Goal: Transaction & Acquisition: Book appointment/travel/reservation

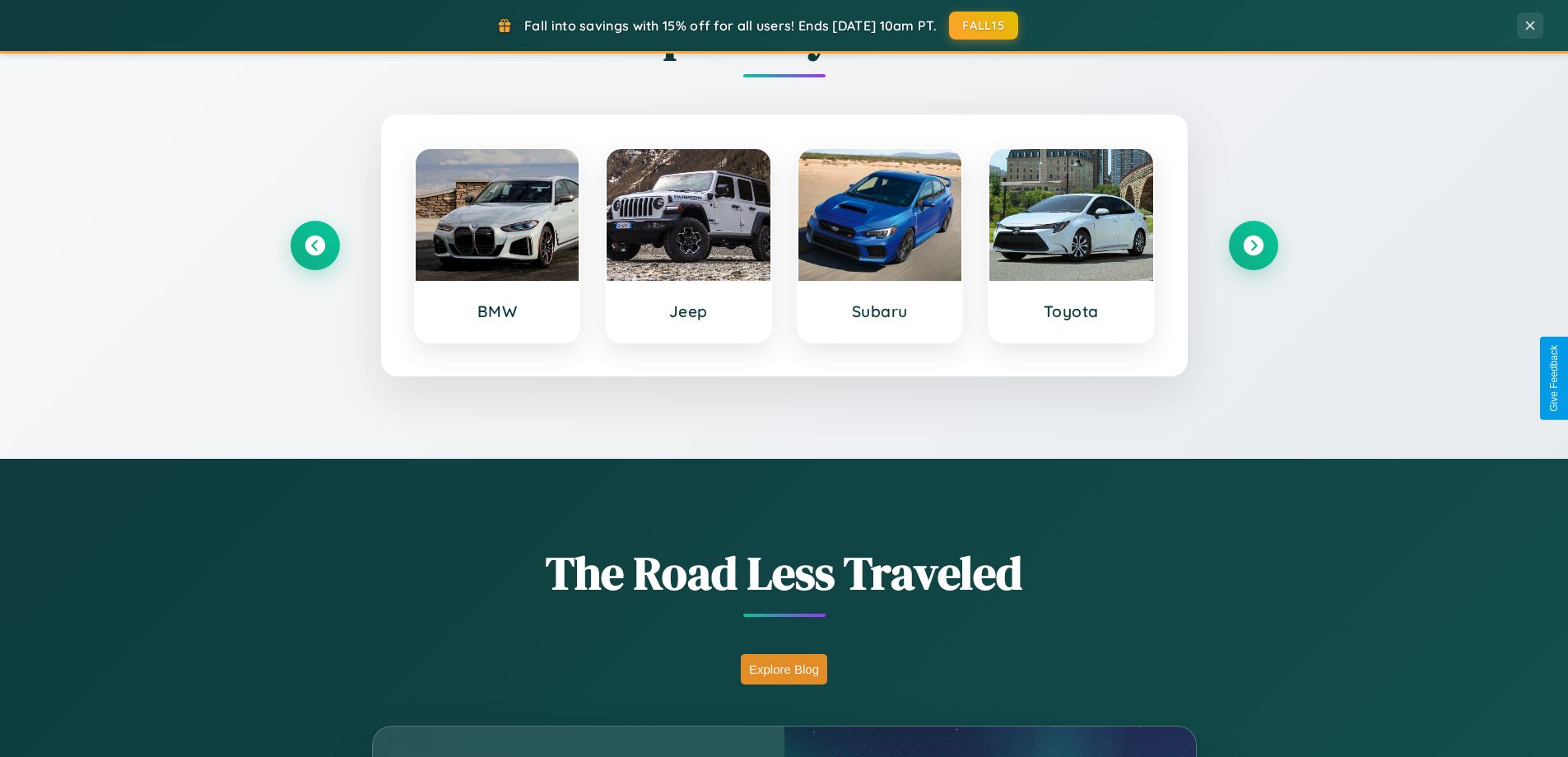
scroll to position [3168, 0]
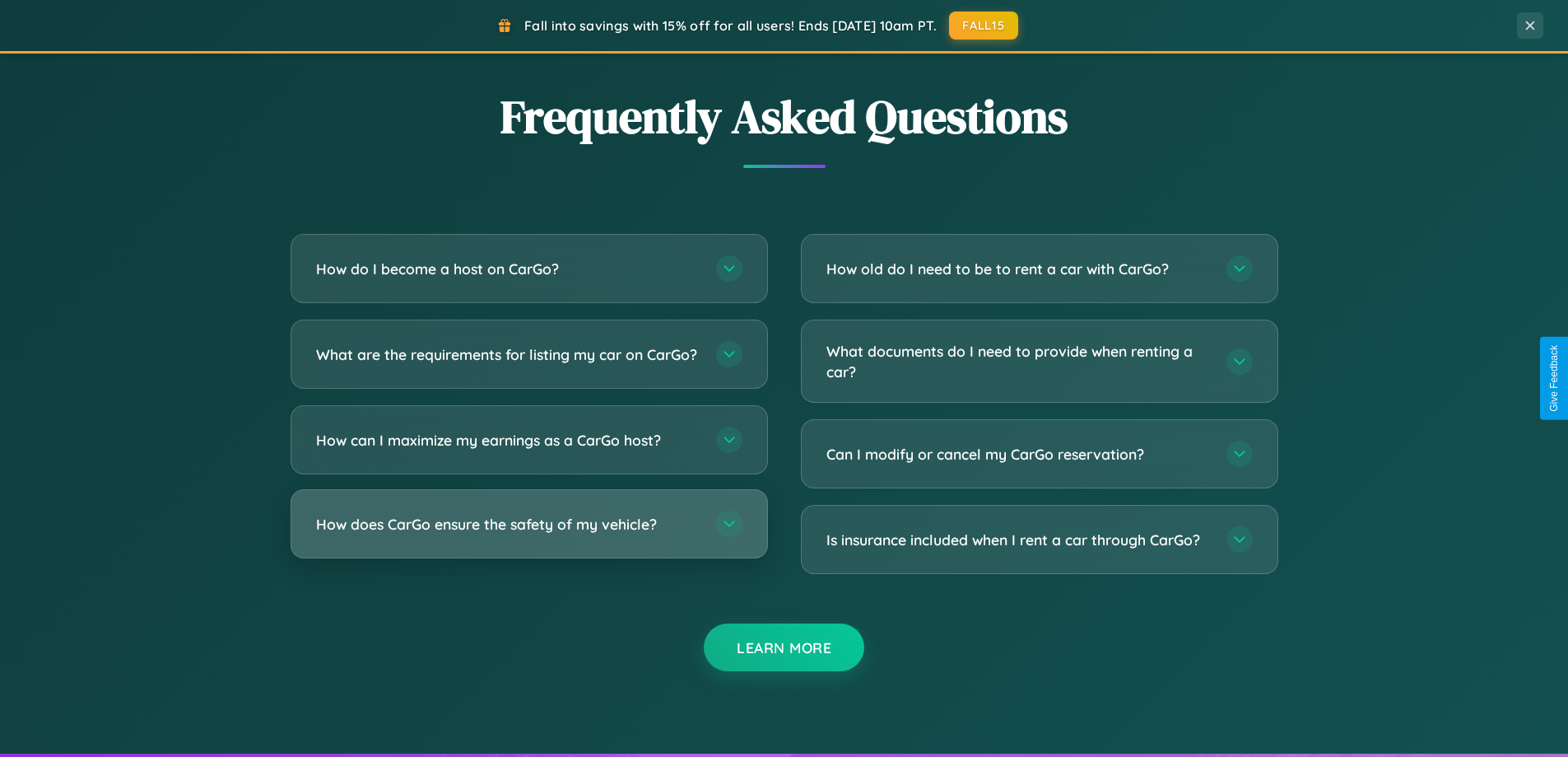
click at [528, 535] on h3 "How does CarGo ensure the safety of my vehicle?" at bounding box center [508, 524] width 383 height 20
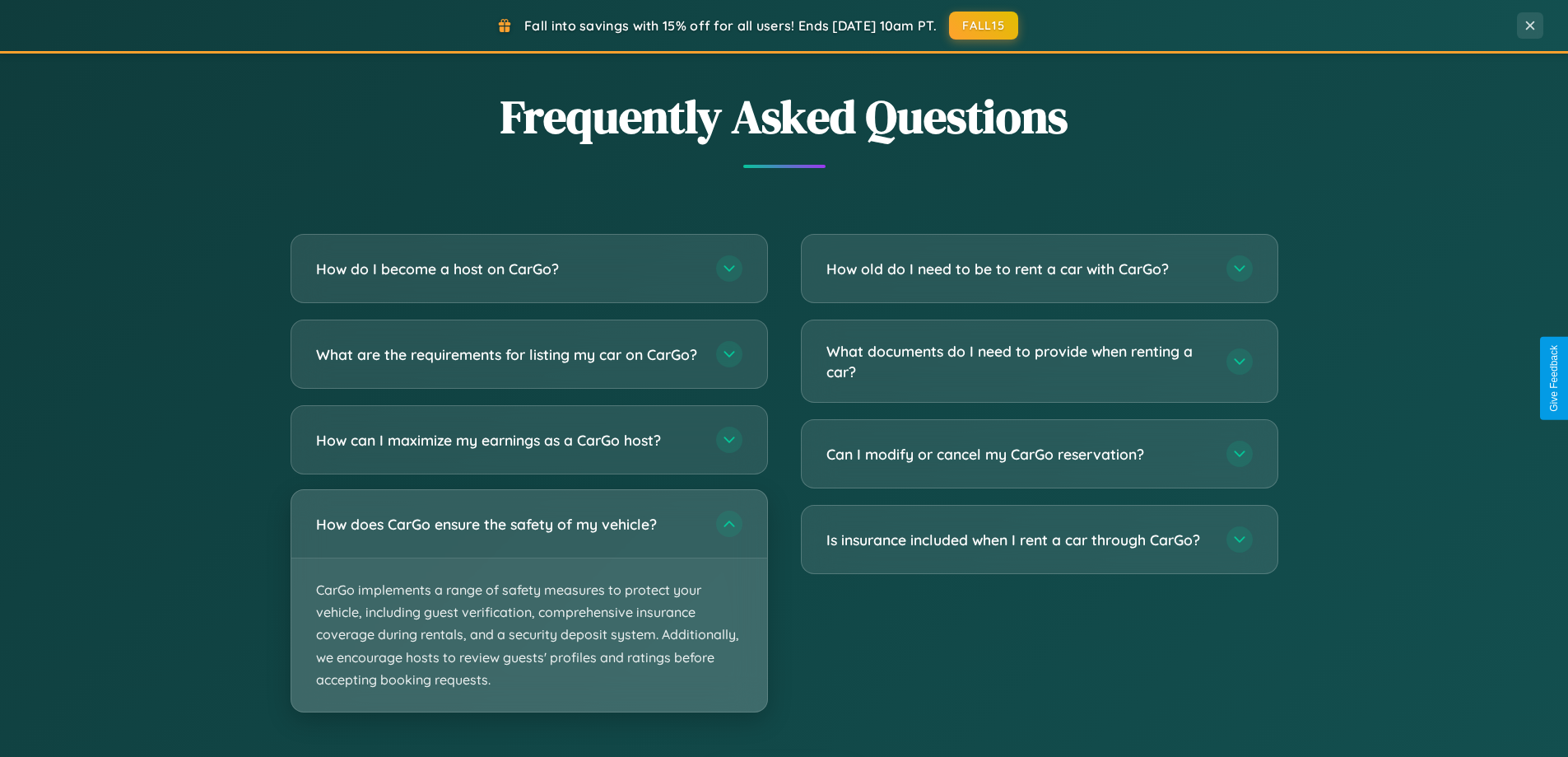
click at [528, 614] on p "CarGo implements a range of safety measures to protect your vehicle, including …" at bounding box center [529, 635] width 476 height 153
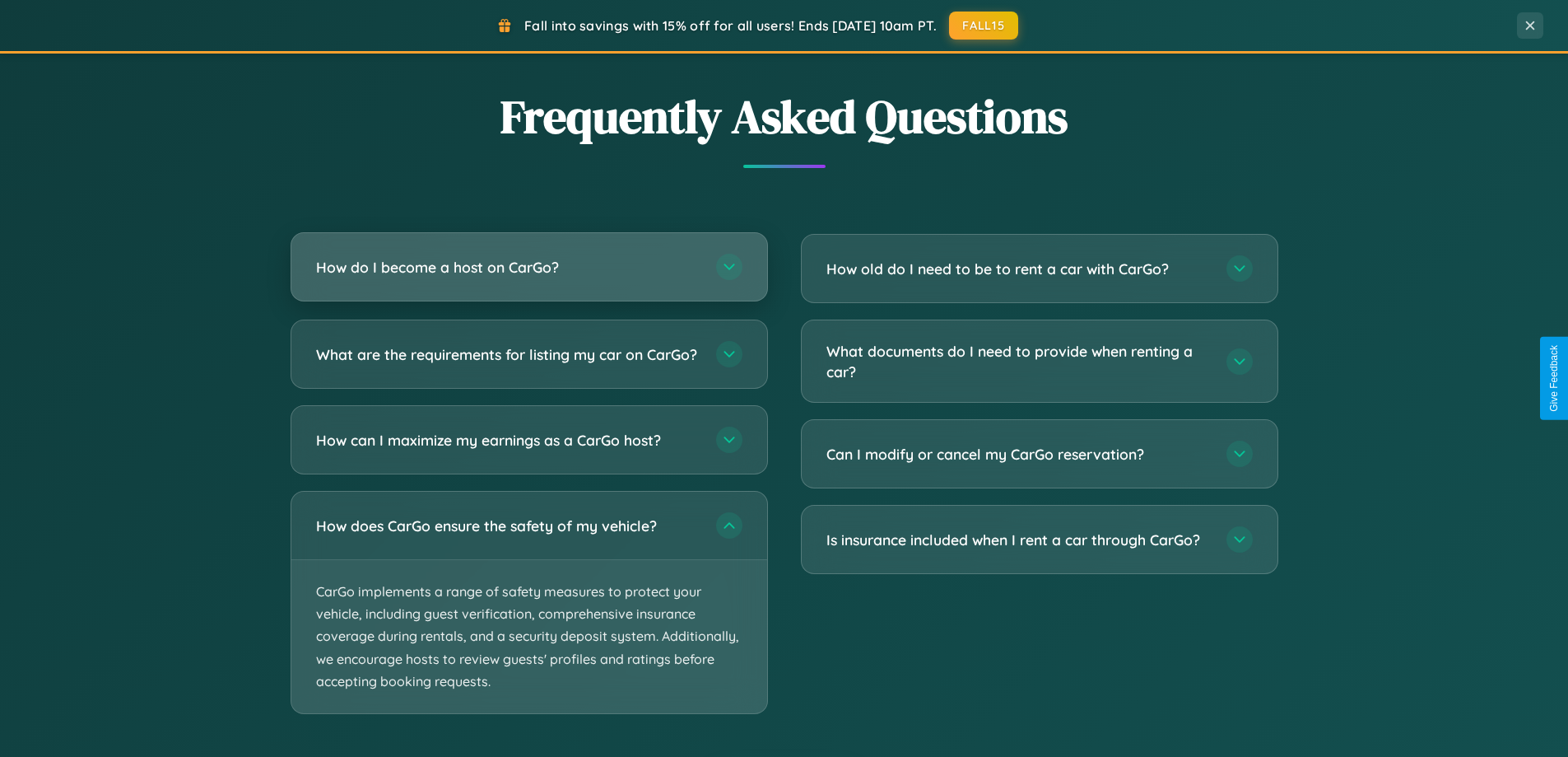
click at [528, 269] on h3 "How do I become a host on CarGo?" at bounding box center [508, 267] width 383 height 20
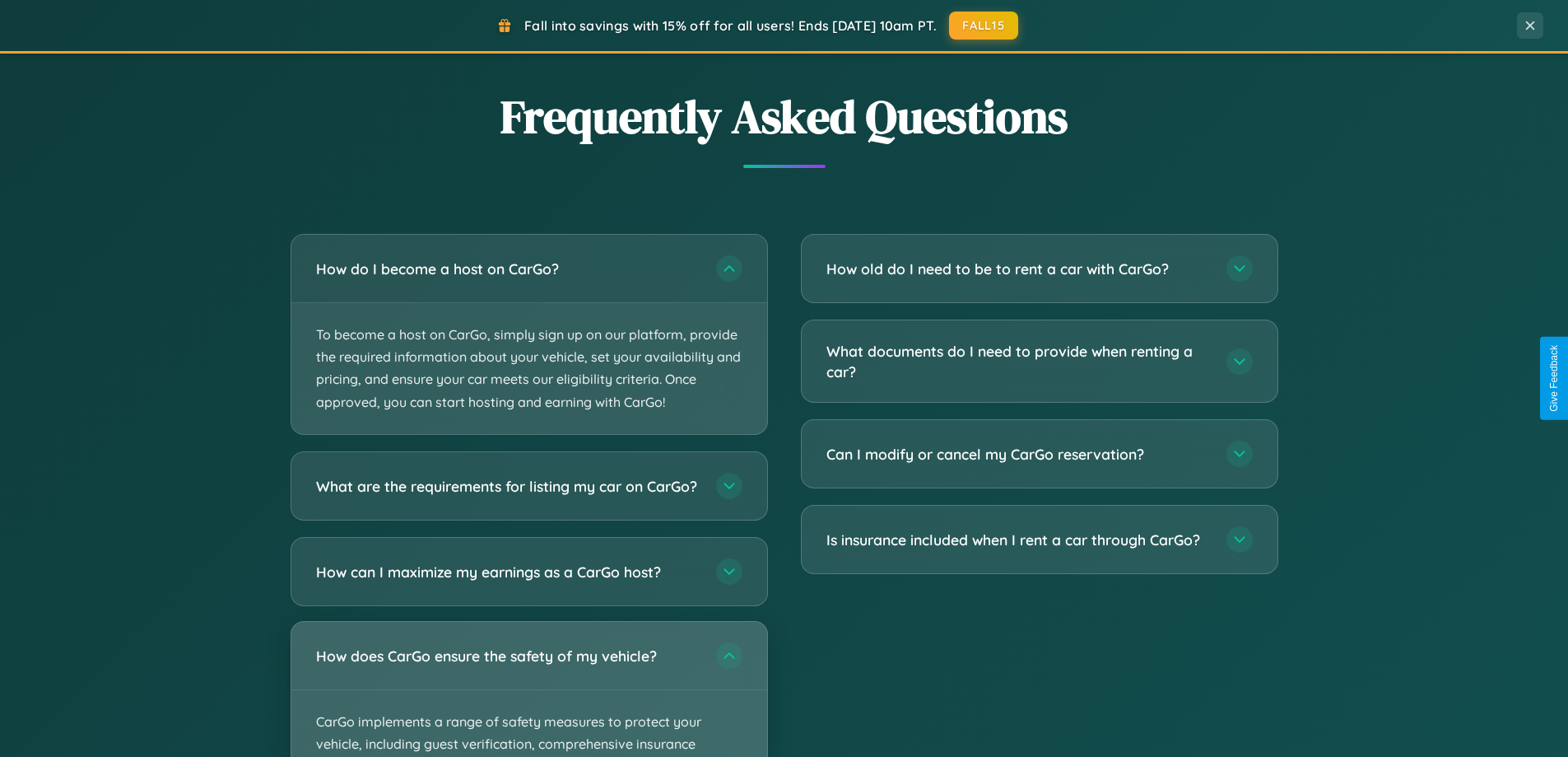
click at [528, 689] on div "How does CarGo ensure the safety of my vehicle?" at bounding box center [529, 655] width 476 height 67
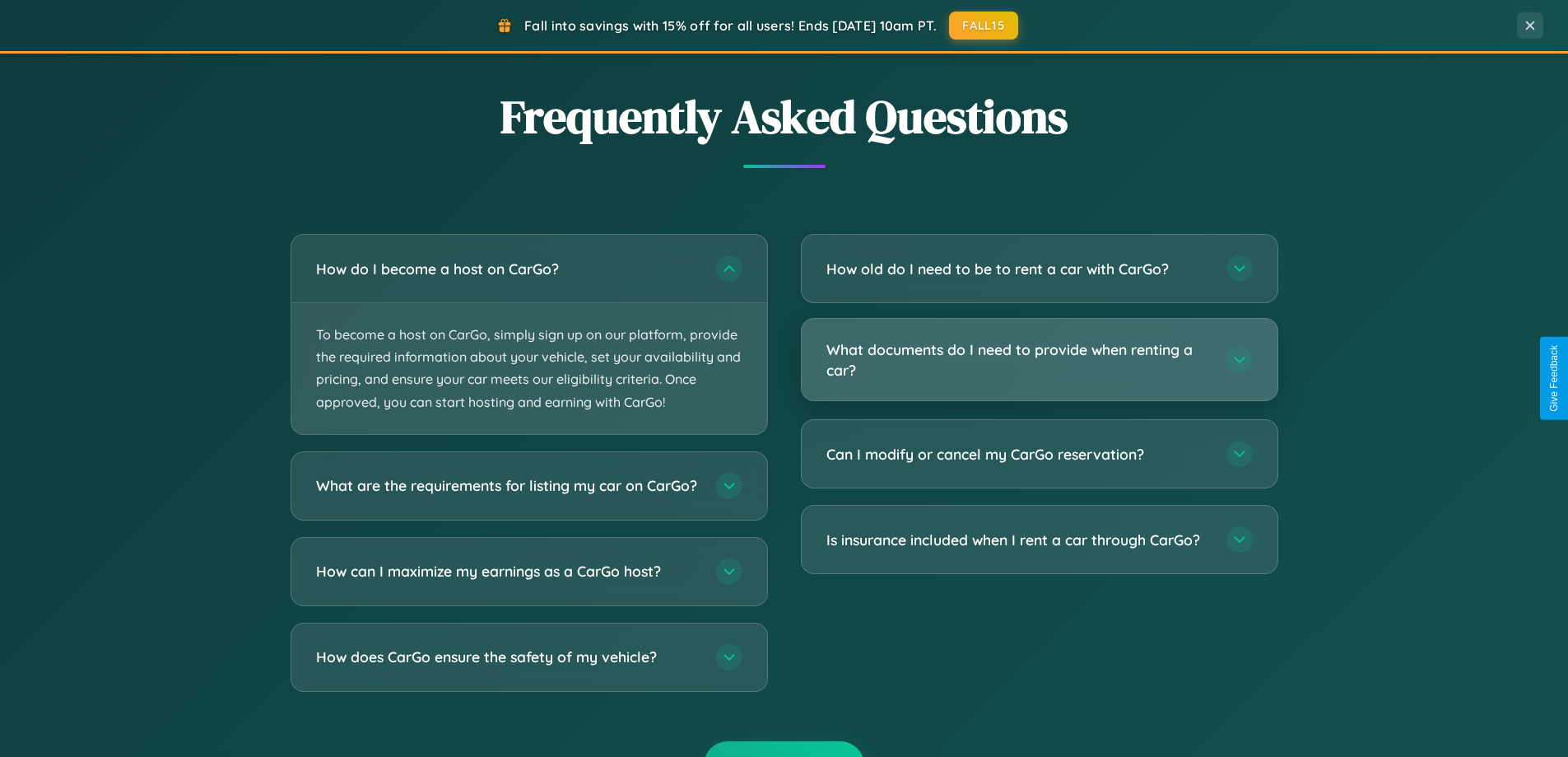
click at [1039, 361] on h3 "What documents do I need to provide when renting a car?" at bounding box center [1018, 359] width 383 height 40
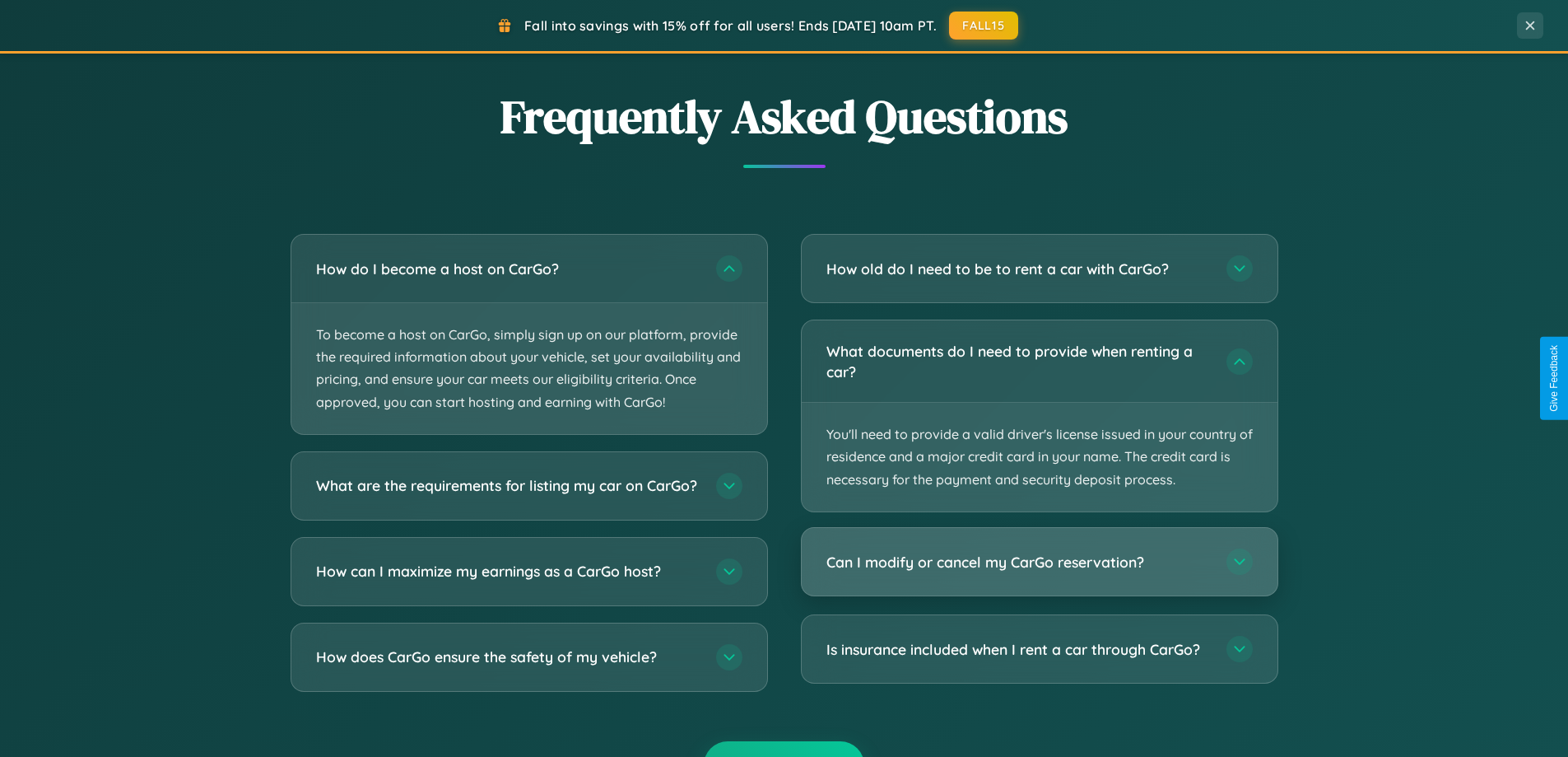
click at [1039, 562] on h3 "Can I modify or cancel my CarGo reservation?" at bounding box center [1018, 562] width 383 height 20
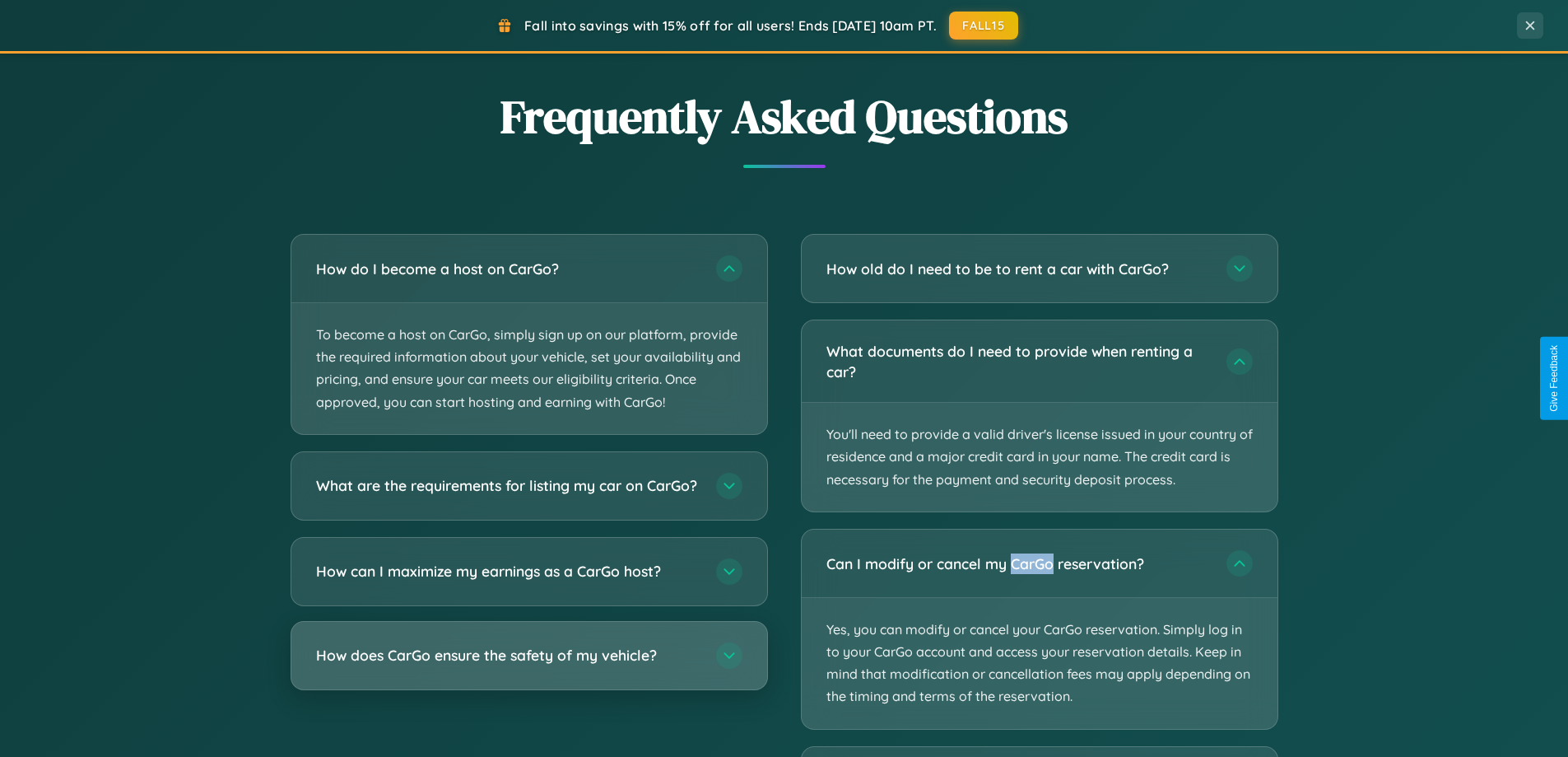
click at [528, 665] on h3 "How does CarGo ensure the safety of my vehicle?" at bounding box center [508, 655] width 383 height 20
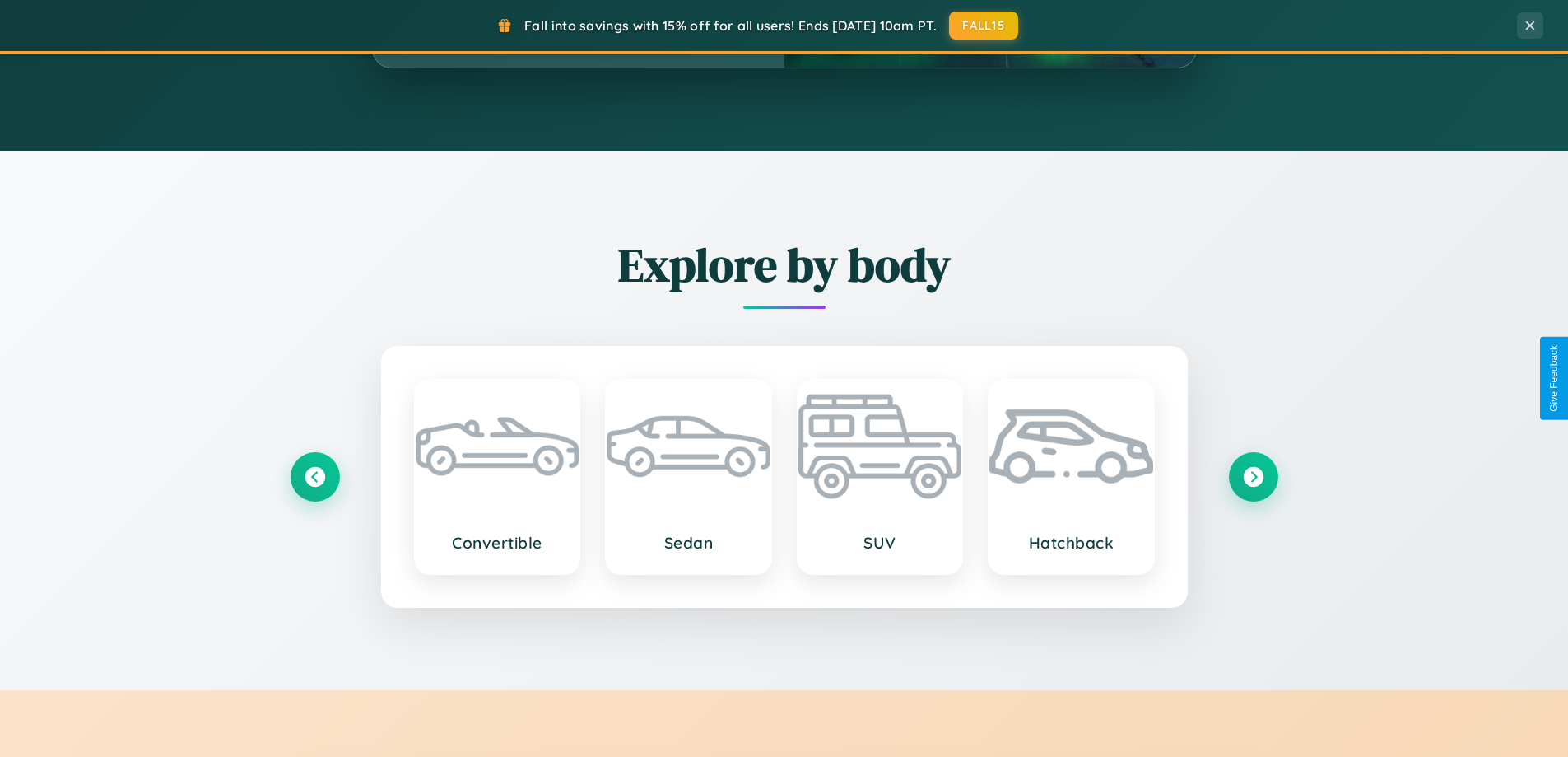
scroll to position [1133, 0]
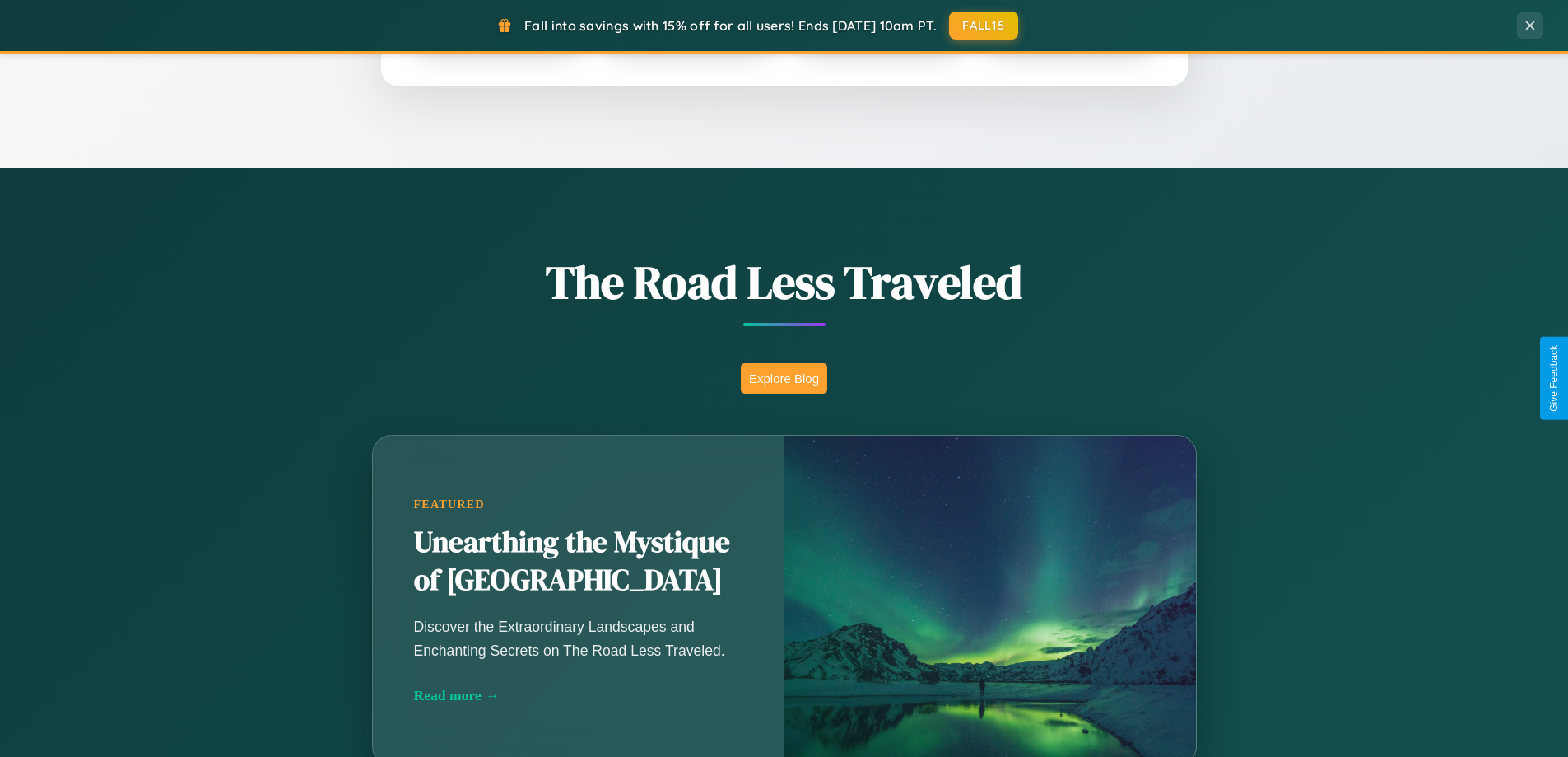
click at [783, 378] on button "Explore Blog" at bounding box center [783, 378] width 86 height 31
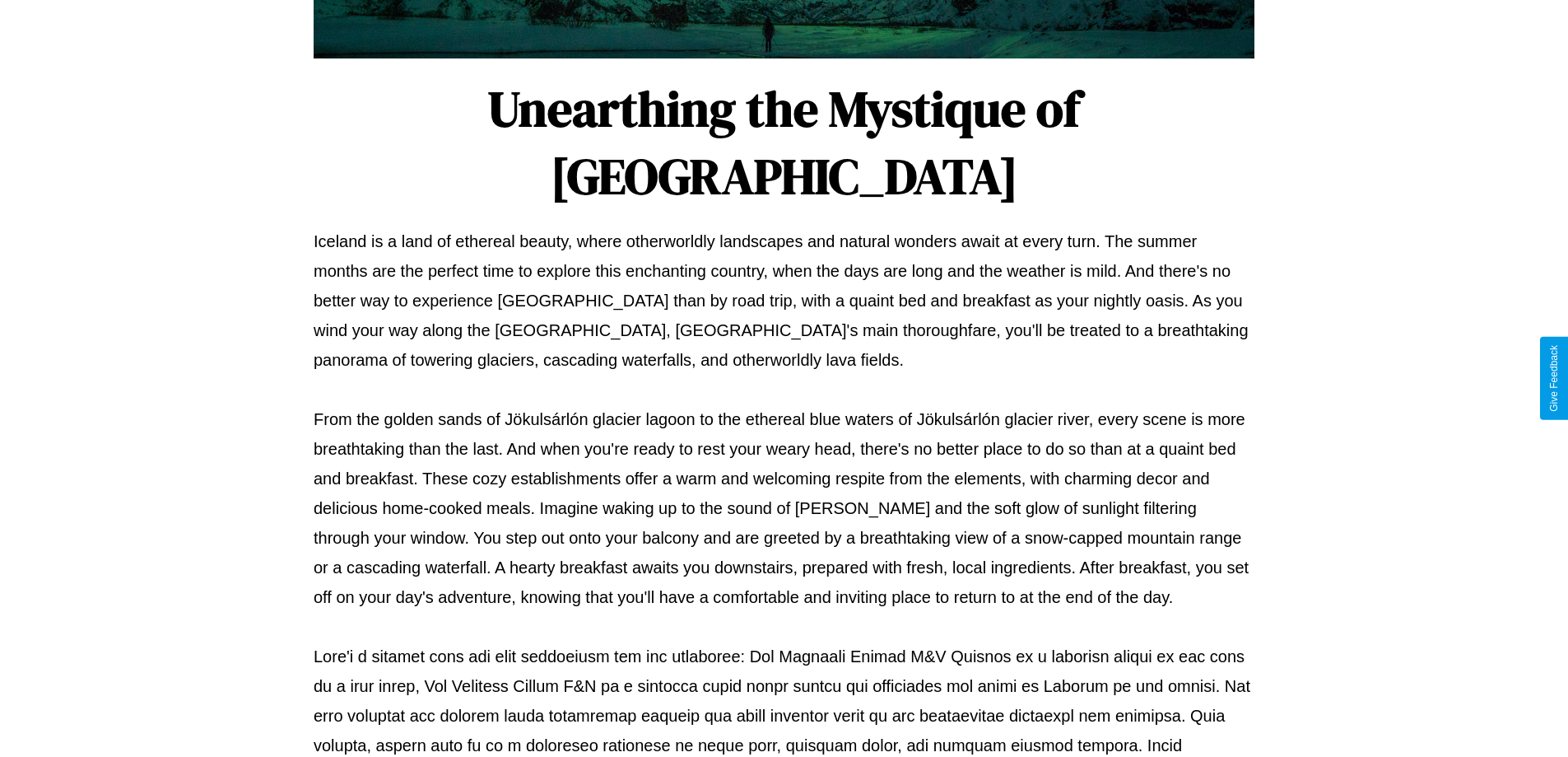
scroll to position [533, 0]
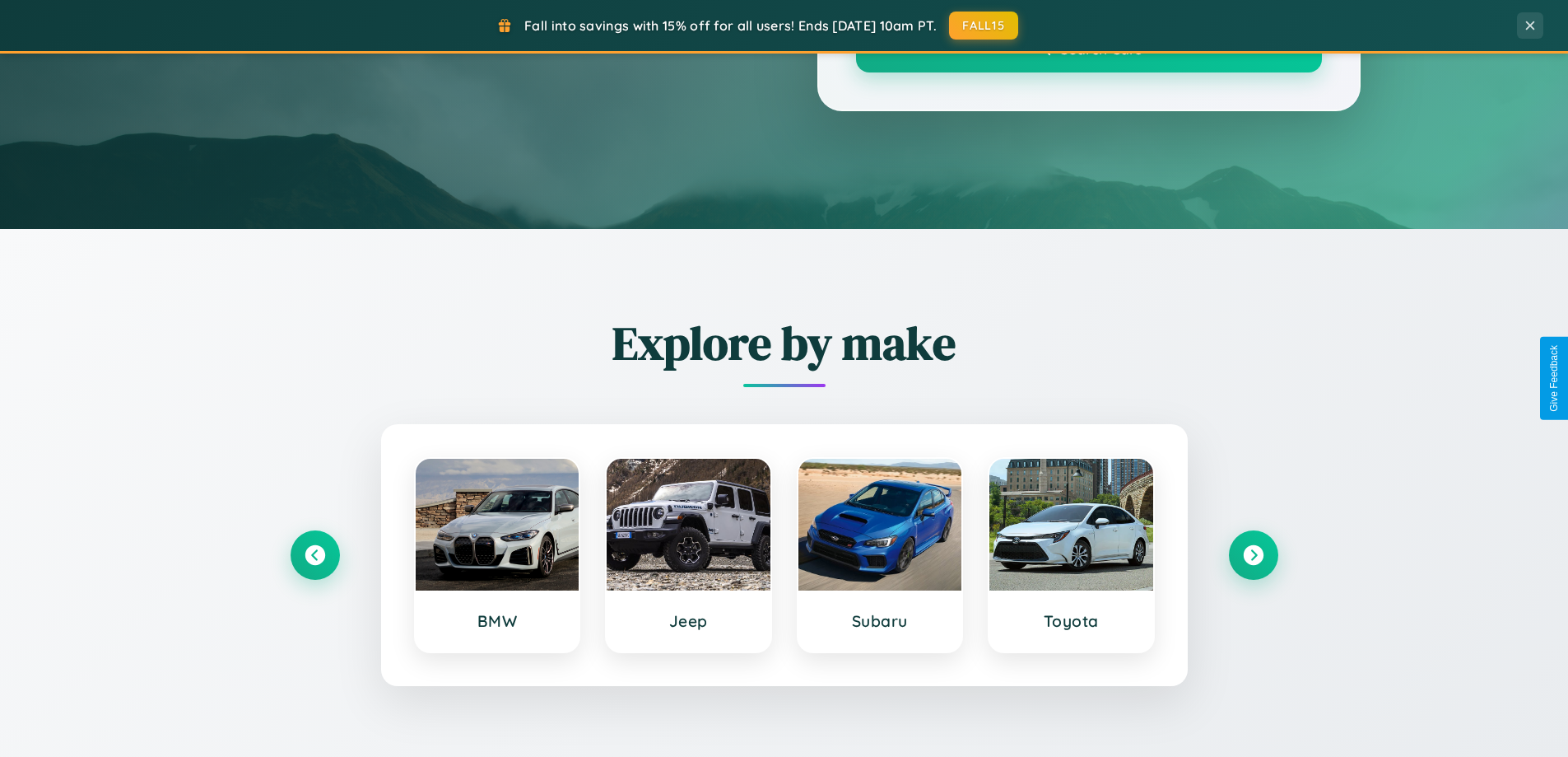
scroll to position [1133, 0]
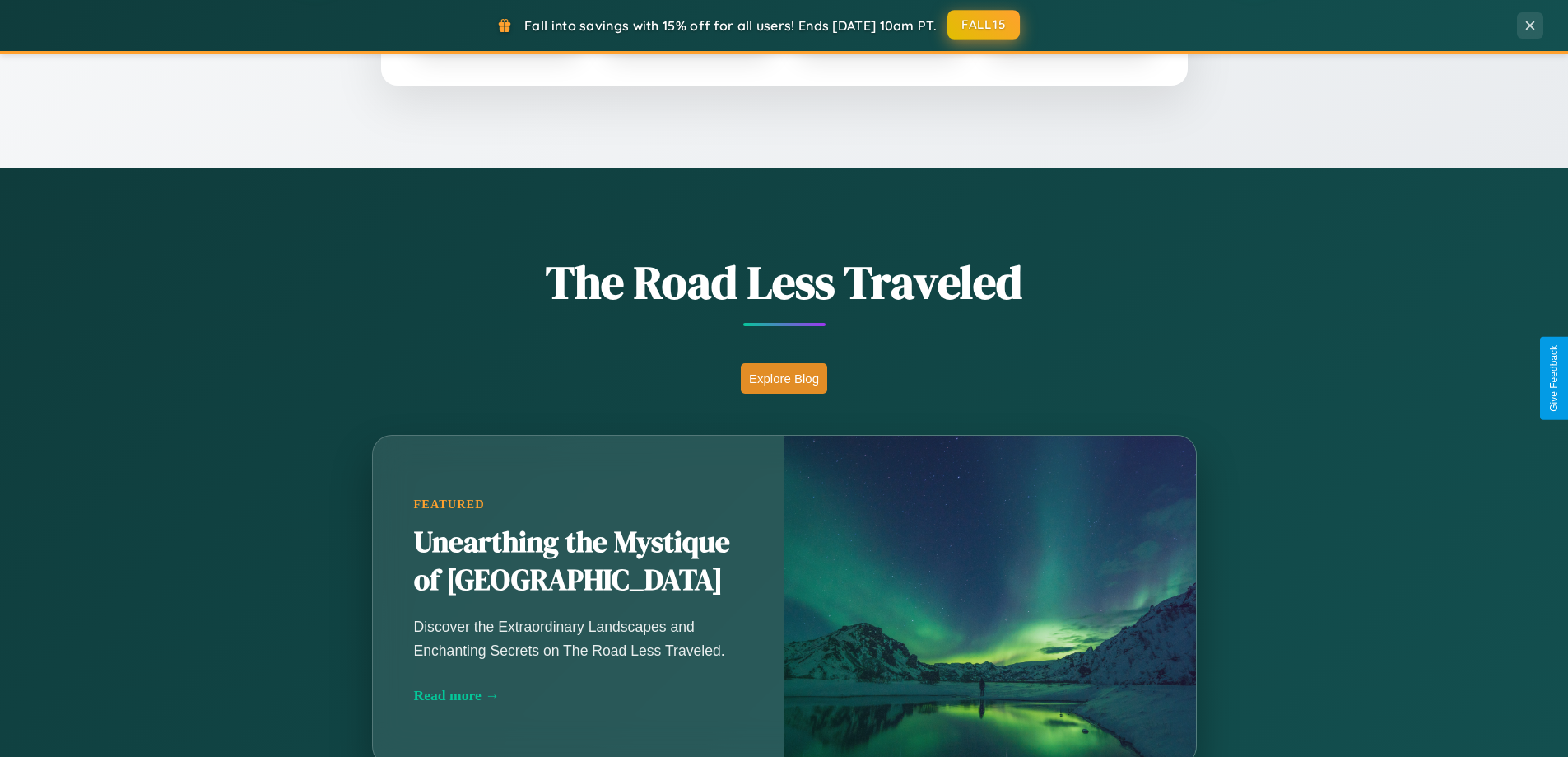
click at [984, 26] on button "FALL15" at bounding box center [983, 25] width 72 height 30
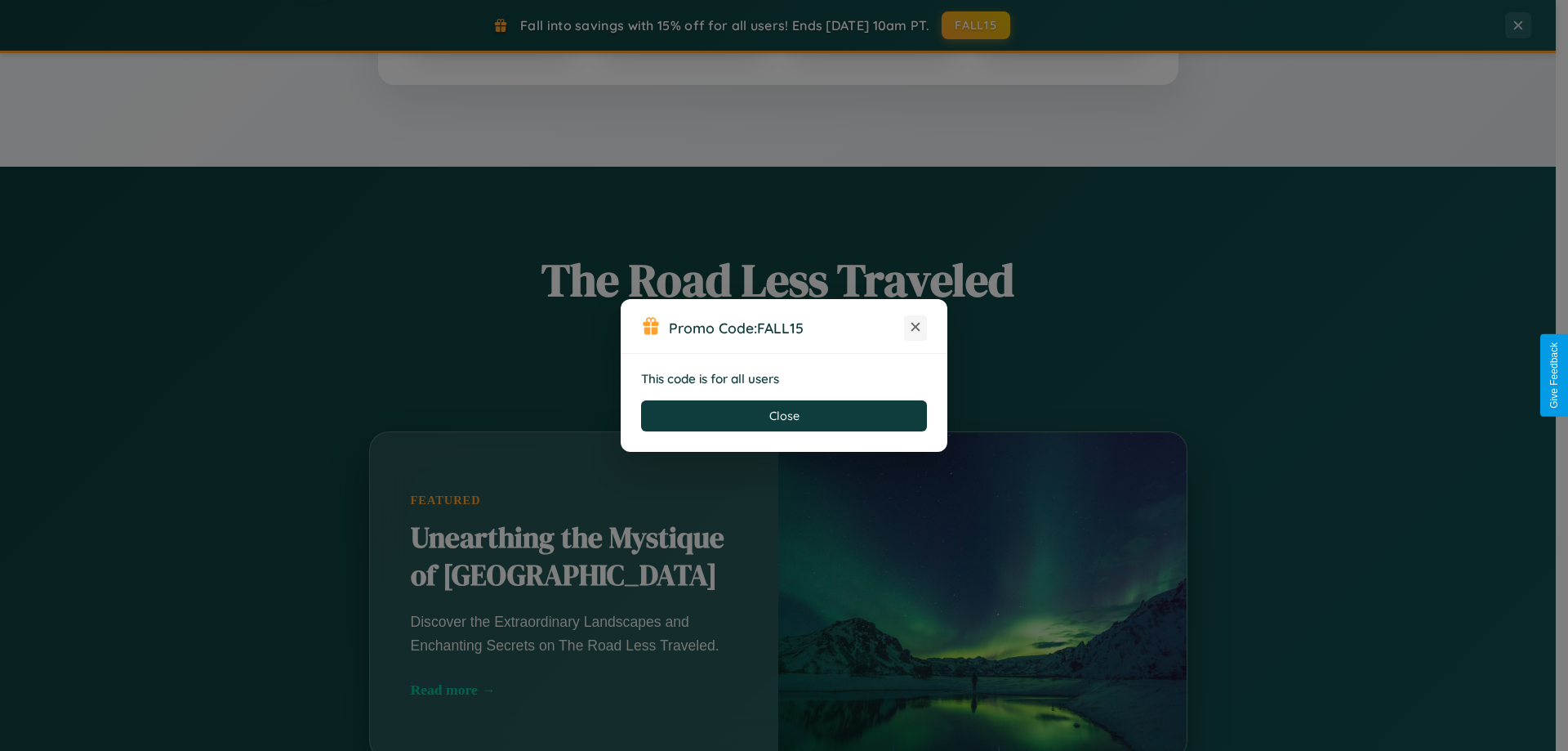
click at [916, 327] on icon at bounding box center [915, 326] width 16 height 16
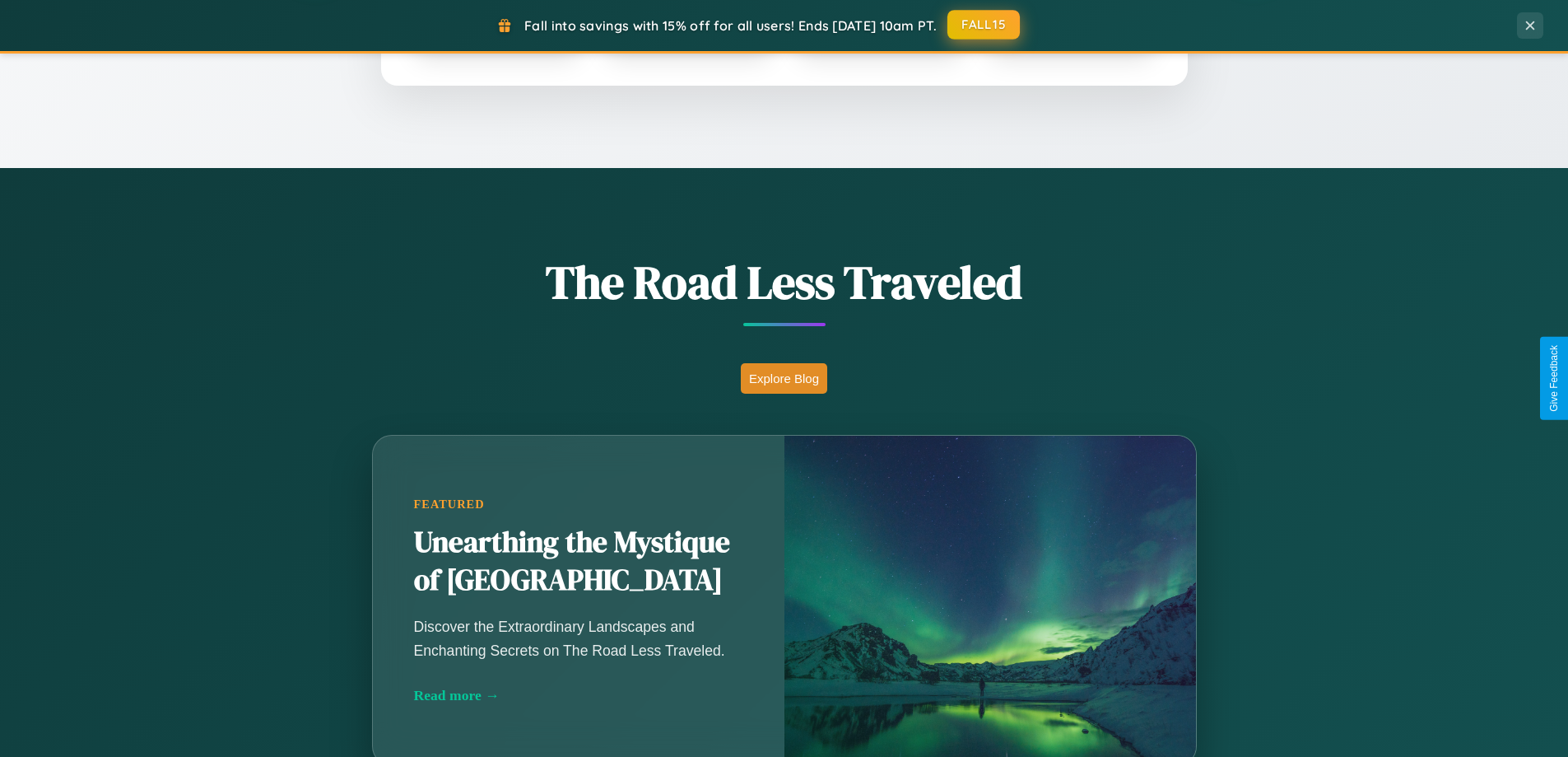
click at [984, 25] on button "FALL15" at bounding box center [983, 25] width 72 height 30
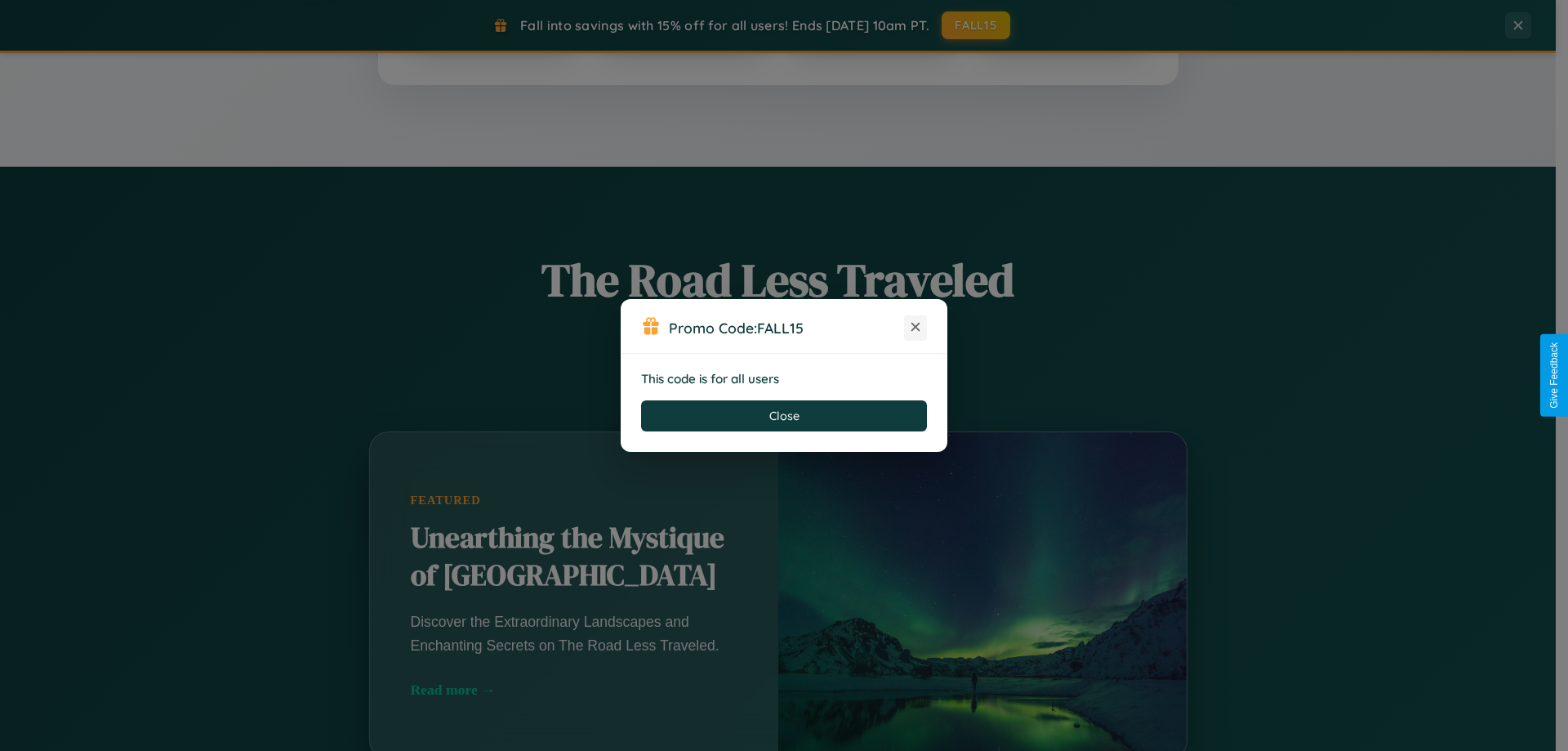
click at [916, 327] on icon at bounding box center [915, 326] width 16 height 16
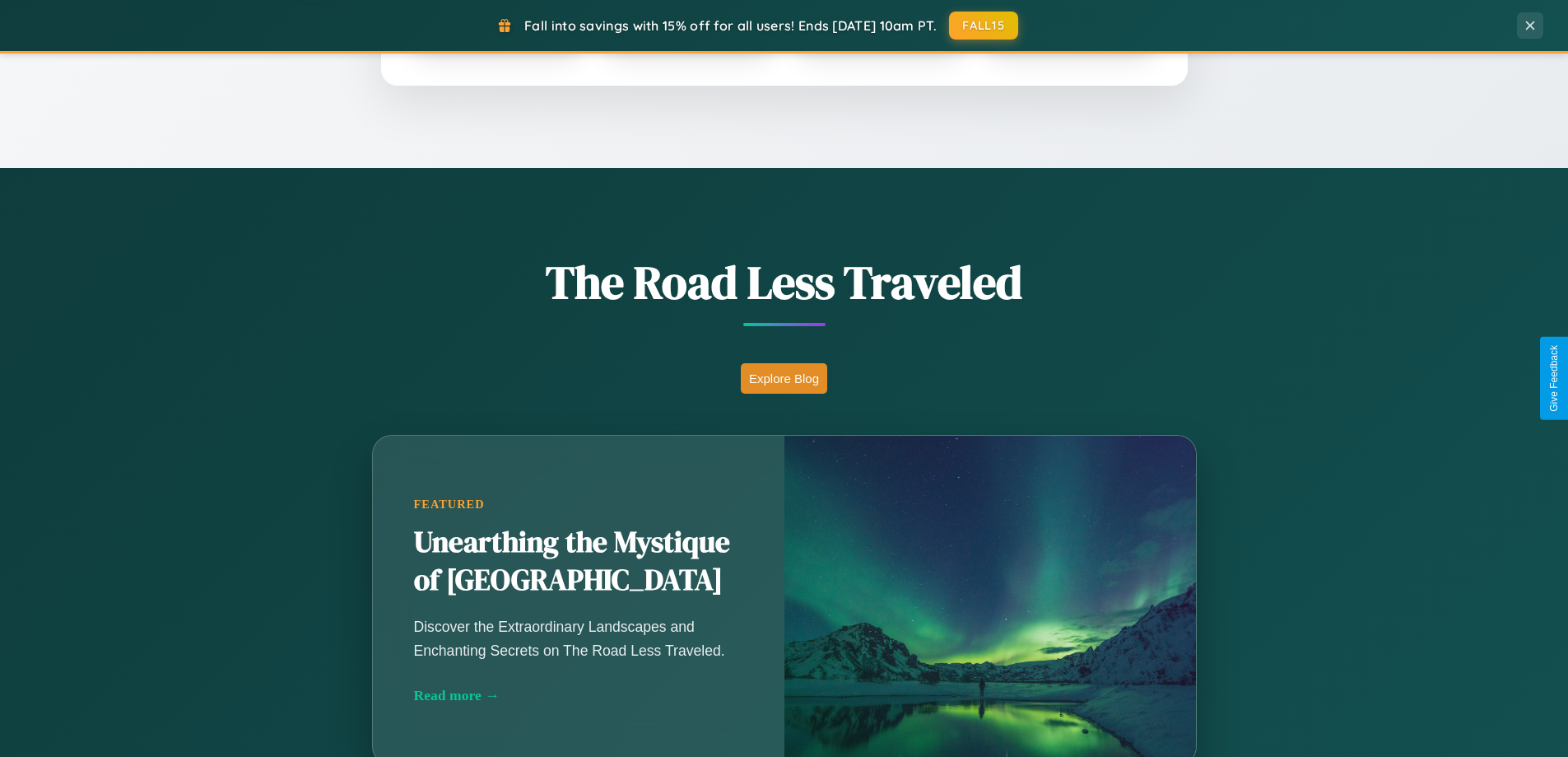
scroll to position [49, 0]
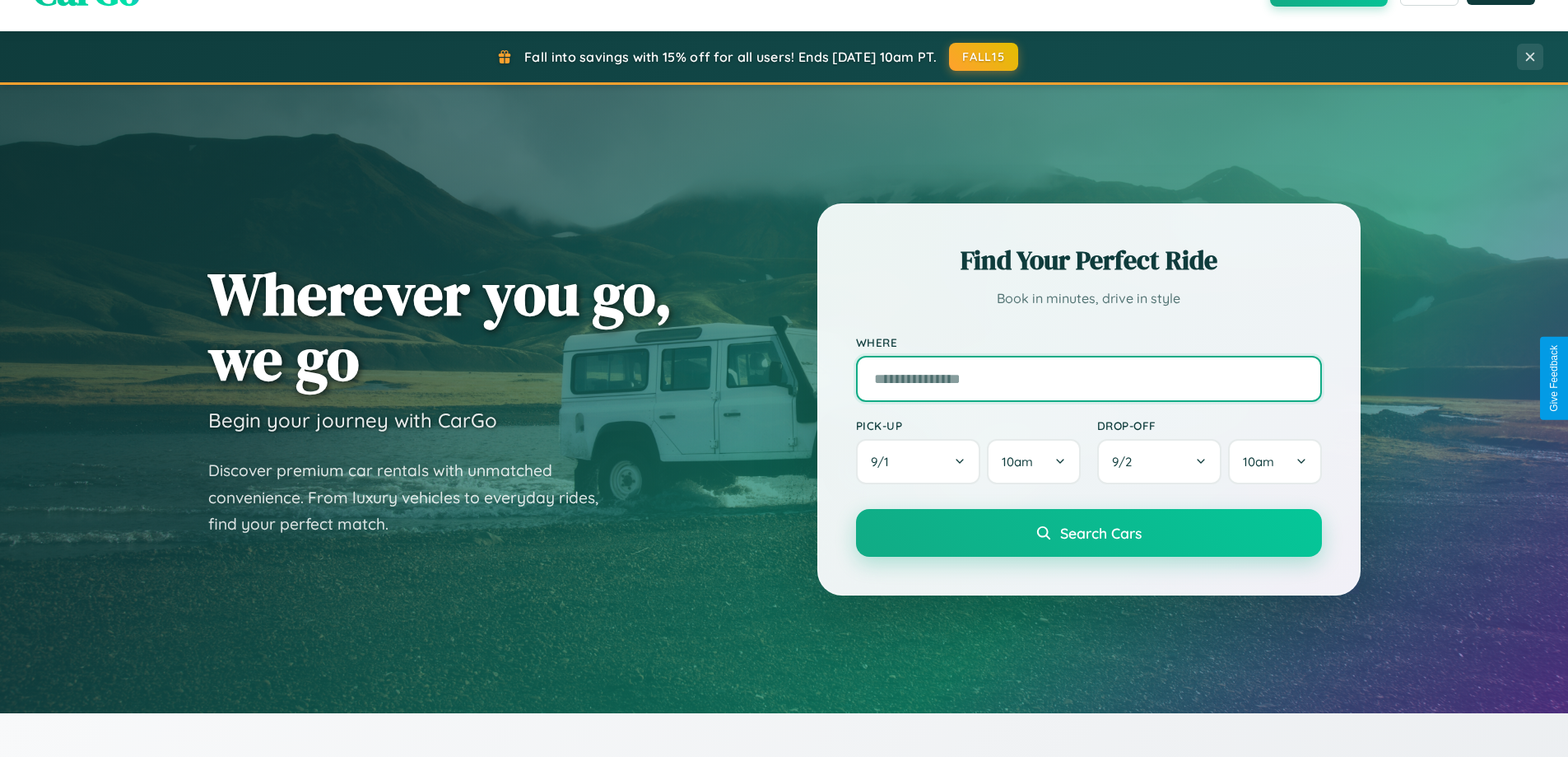
click at [1088, 378] on input "text" at bounding box center [1088, 378] width 466 height 46
type input "*********"
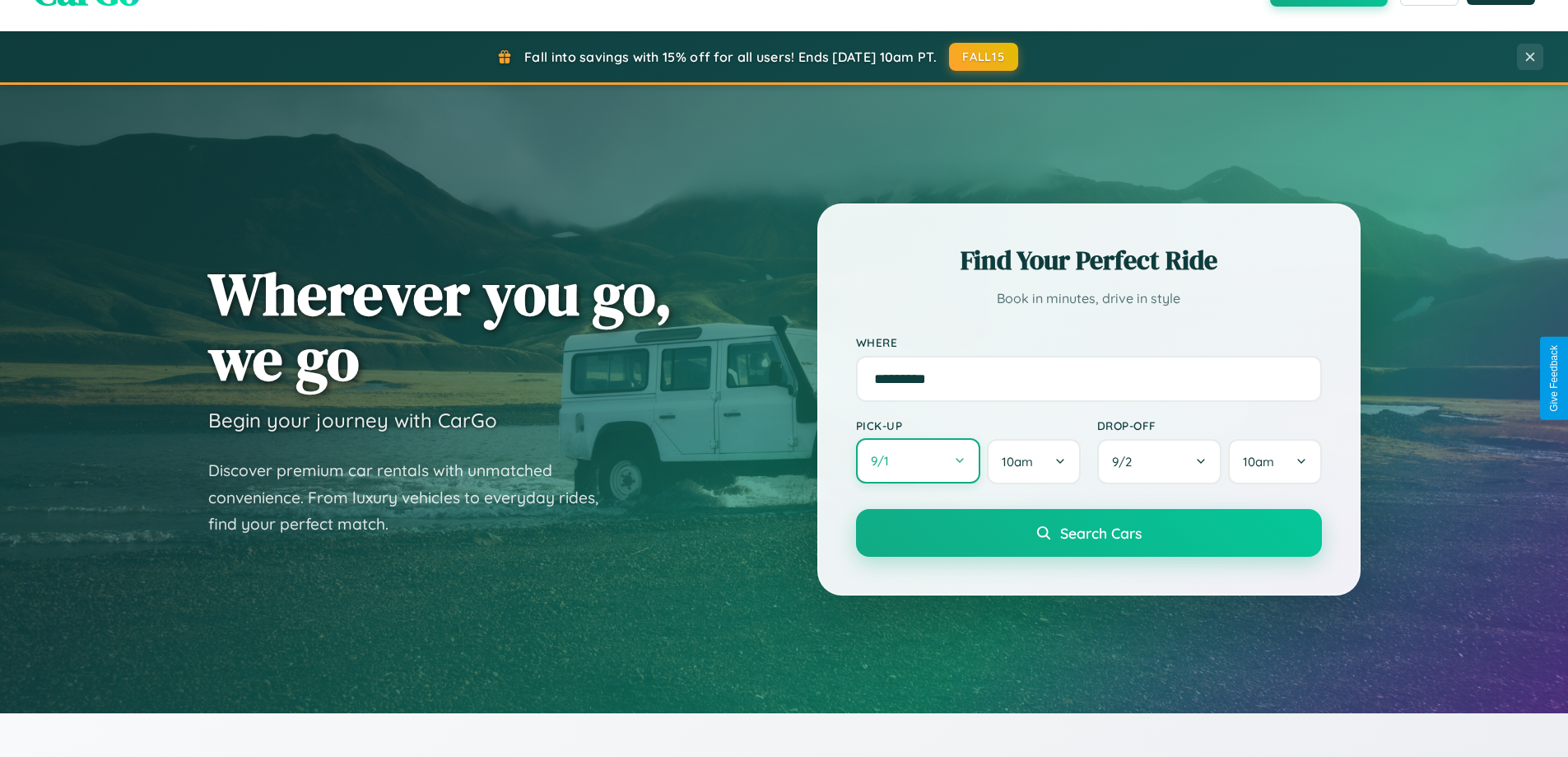
click at [918, 461] on button "9 / 1" at bounding box center [918, 460] width 125 height 45
select select "*"
select select "****"
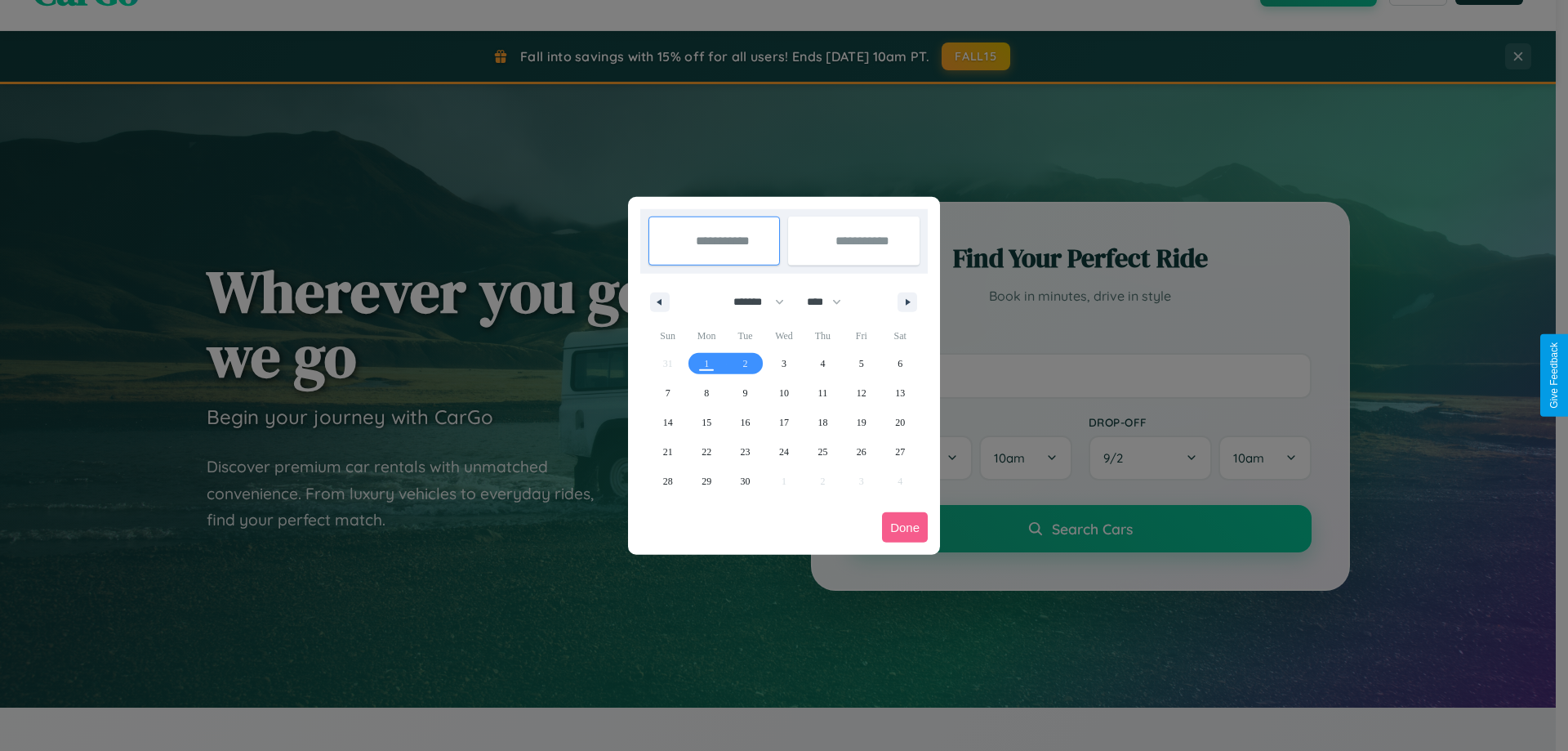
click at [751, 301] on select "******* ******** ***** ***** *** **** **** ****** ********* ******* ******** **…" at bounding box center [756, 302] width 69 height 27
select select "**"
click at [861, 451] on span "26" at bounding box center [862, 452] width 10 height 30
type input "**********"
click at [783, 480] on span "31" at bounding box center [784, 480] width 10 height 30
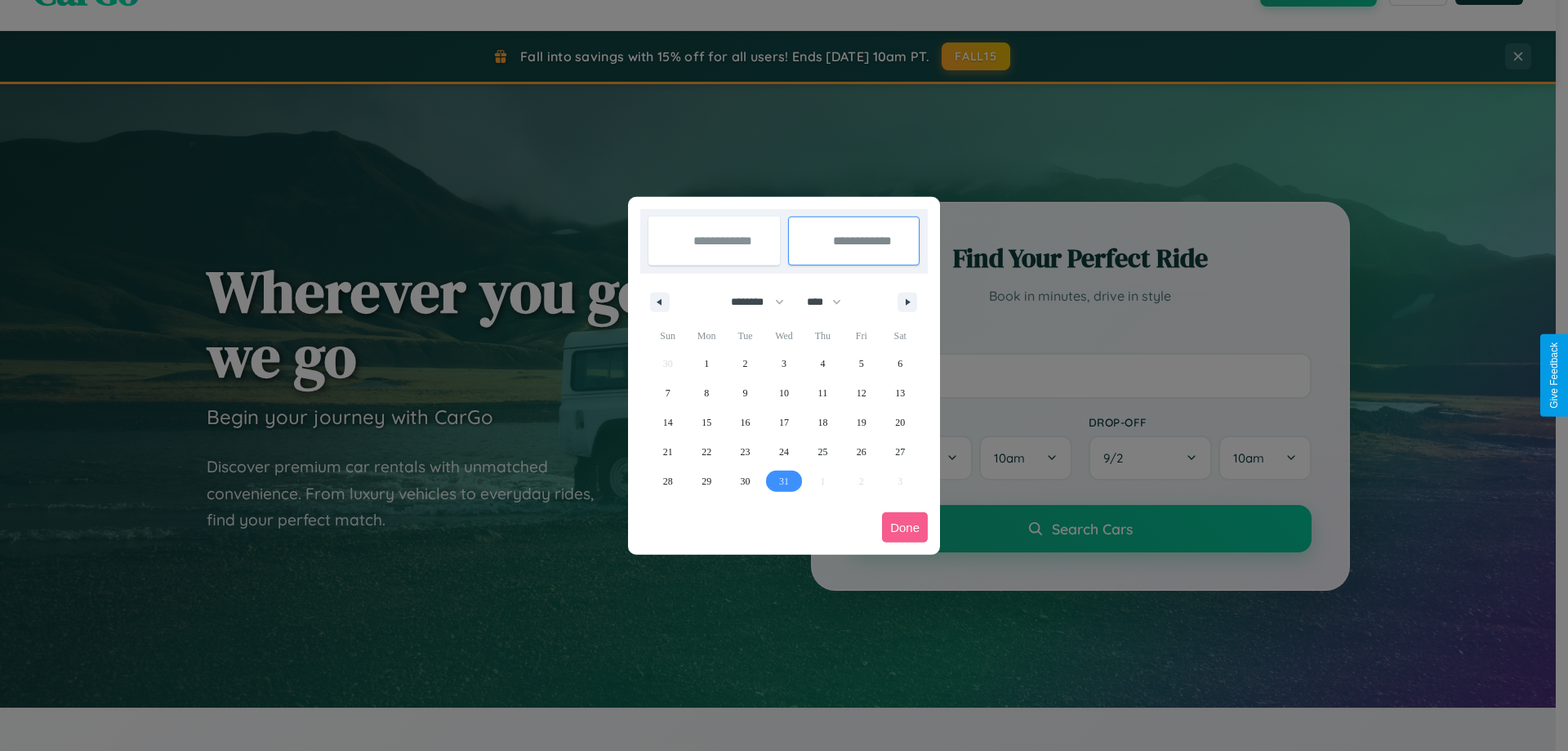
type input "**********"
click at [905, 527] on button "Done" at bounding box center [905, 528] width 46 height 30
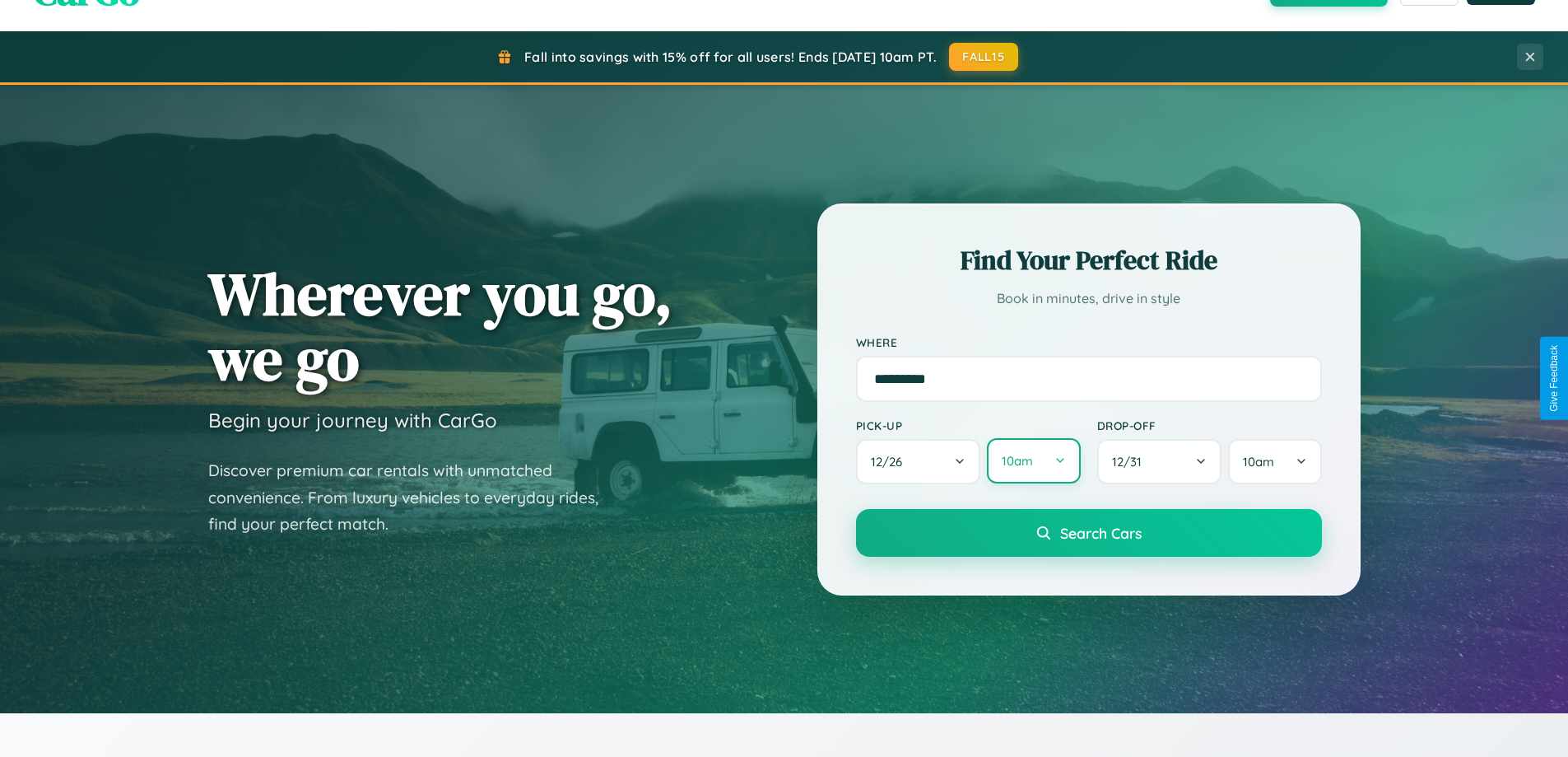
click at [1033, 461] on button "10am" at bounding box center [1033, 460] width 93 height 45
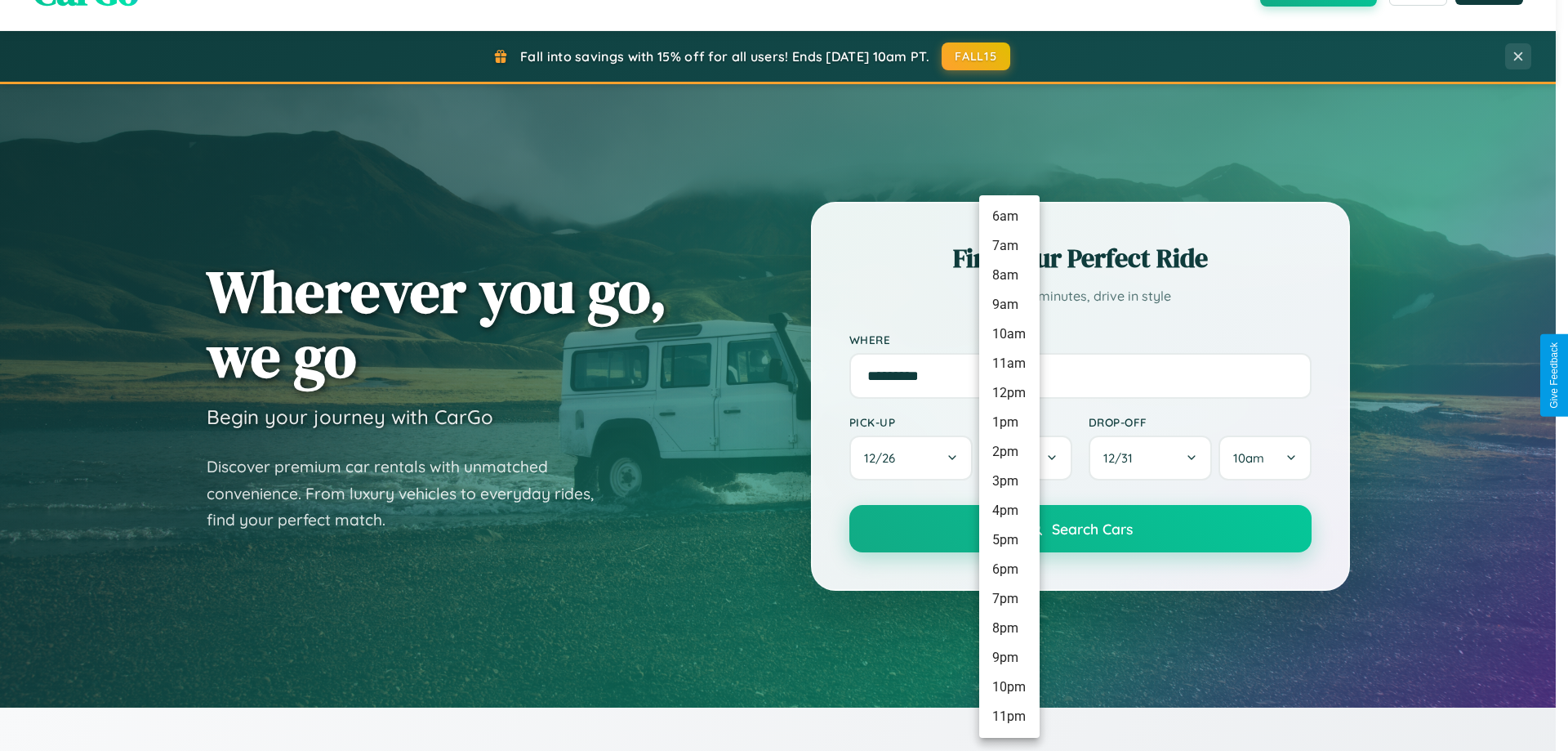
click at [1009, 716] on li "11pm" at bounding box center [1009, 716] width 60 height 30
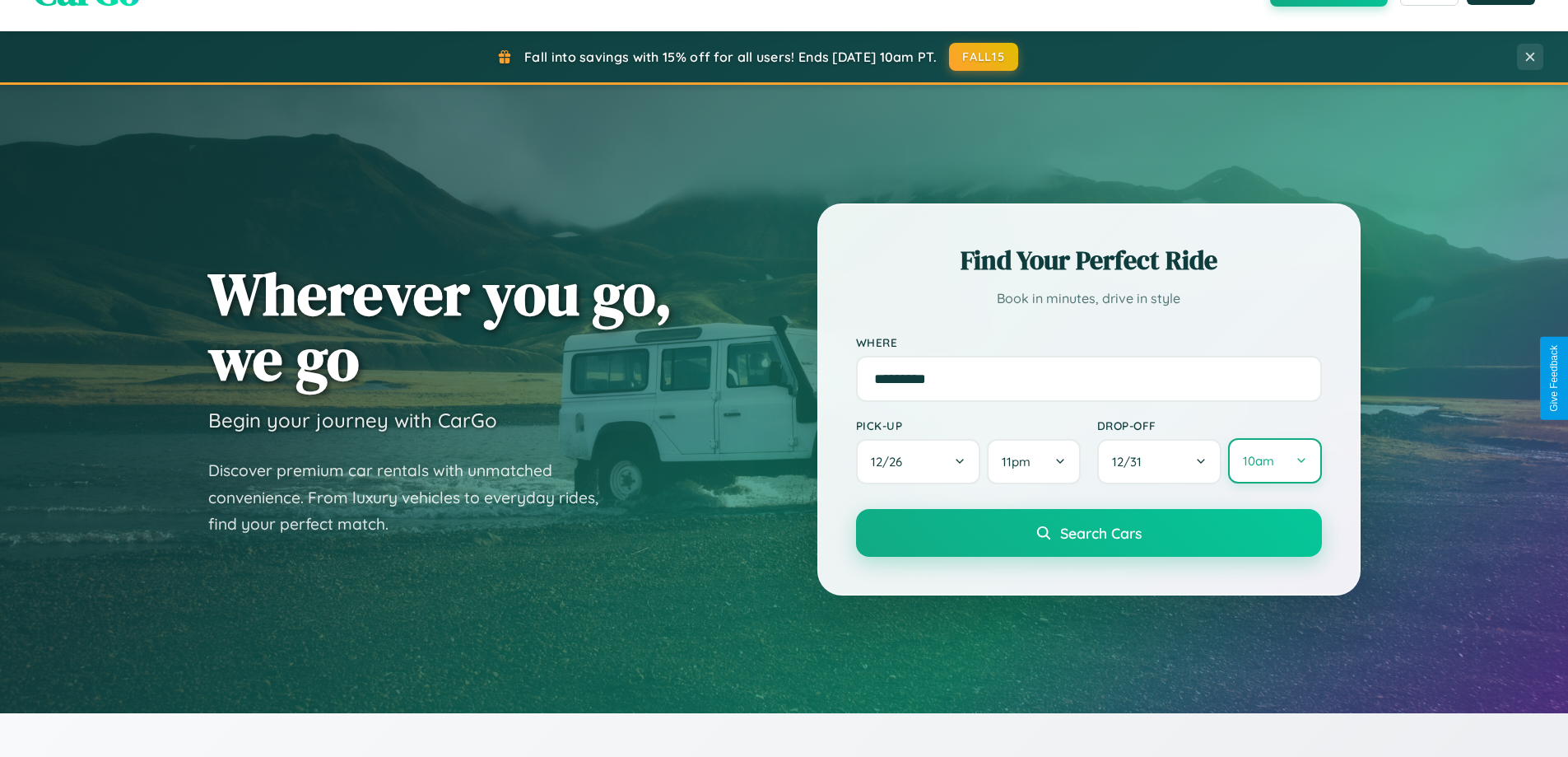
click at [1274, 461] on button "10am" at bounding box center [1274, 460] width 93 height 45
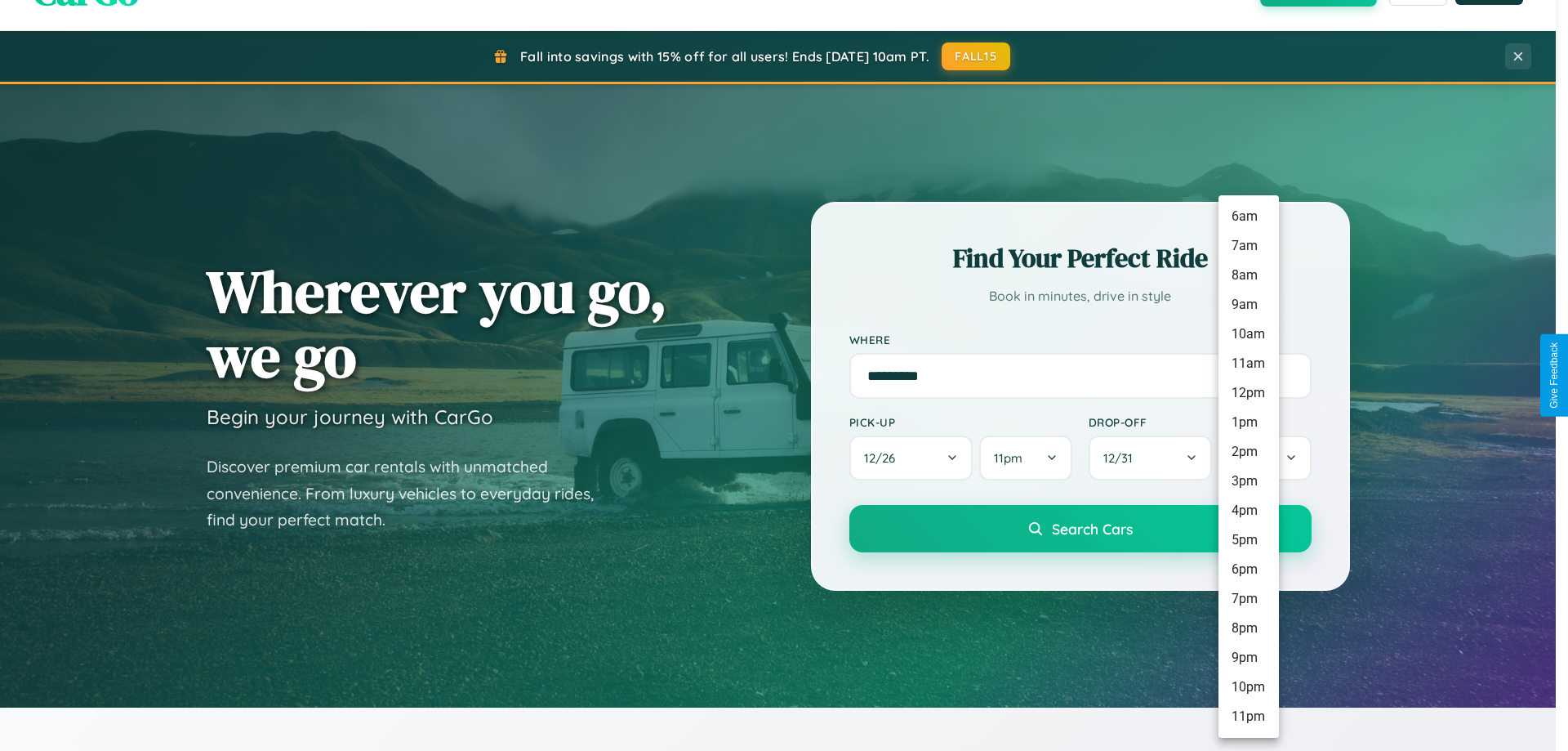
click at [1248, 393] on li "12pm" at bounding box center [1248, 392] width 60 height 30
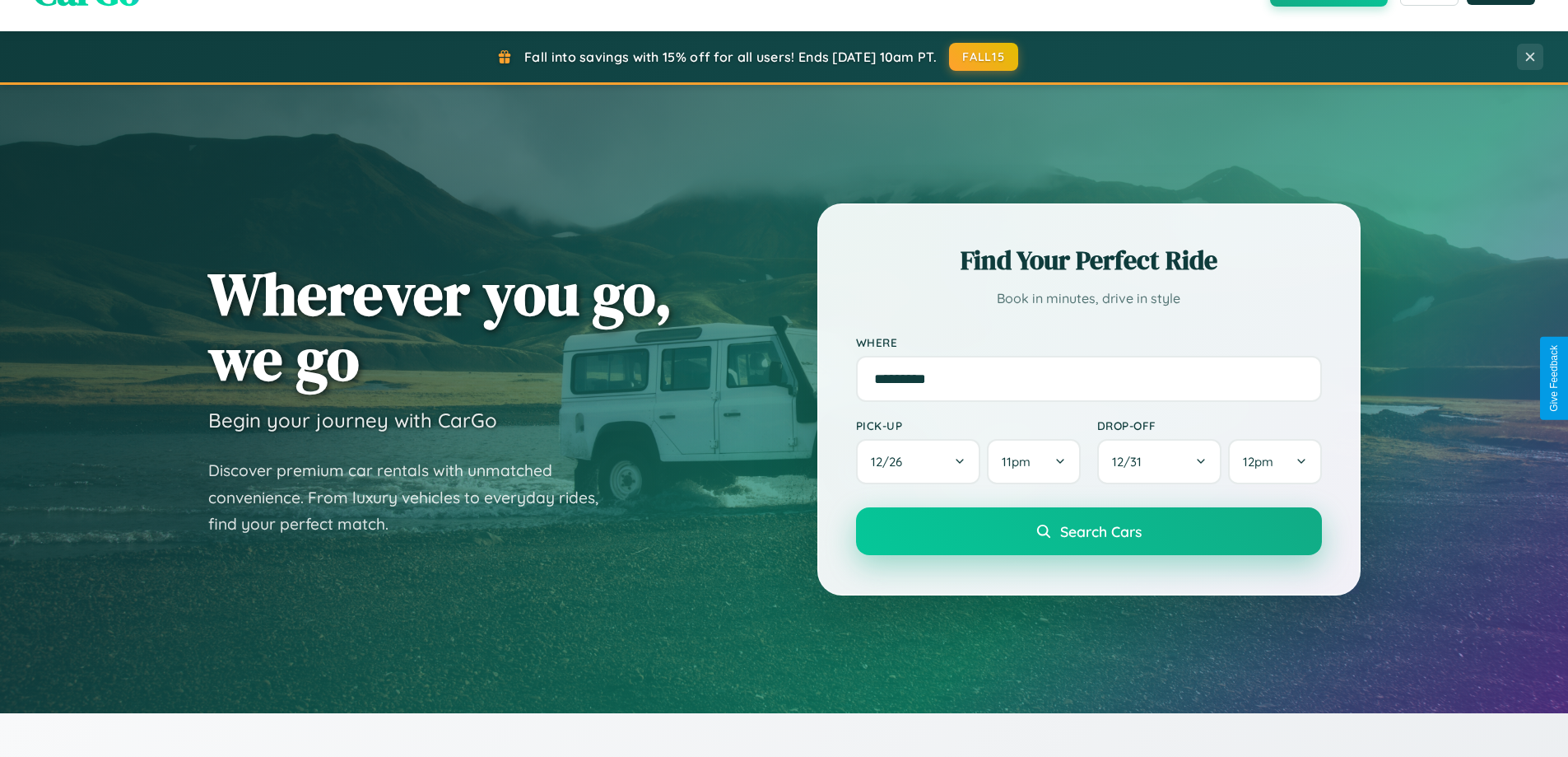
click at [1088, 533] on span "Search Cars" at bounding box center [1101, 530] width 82 height 18
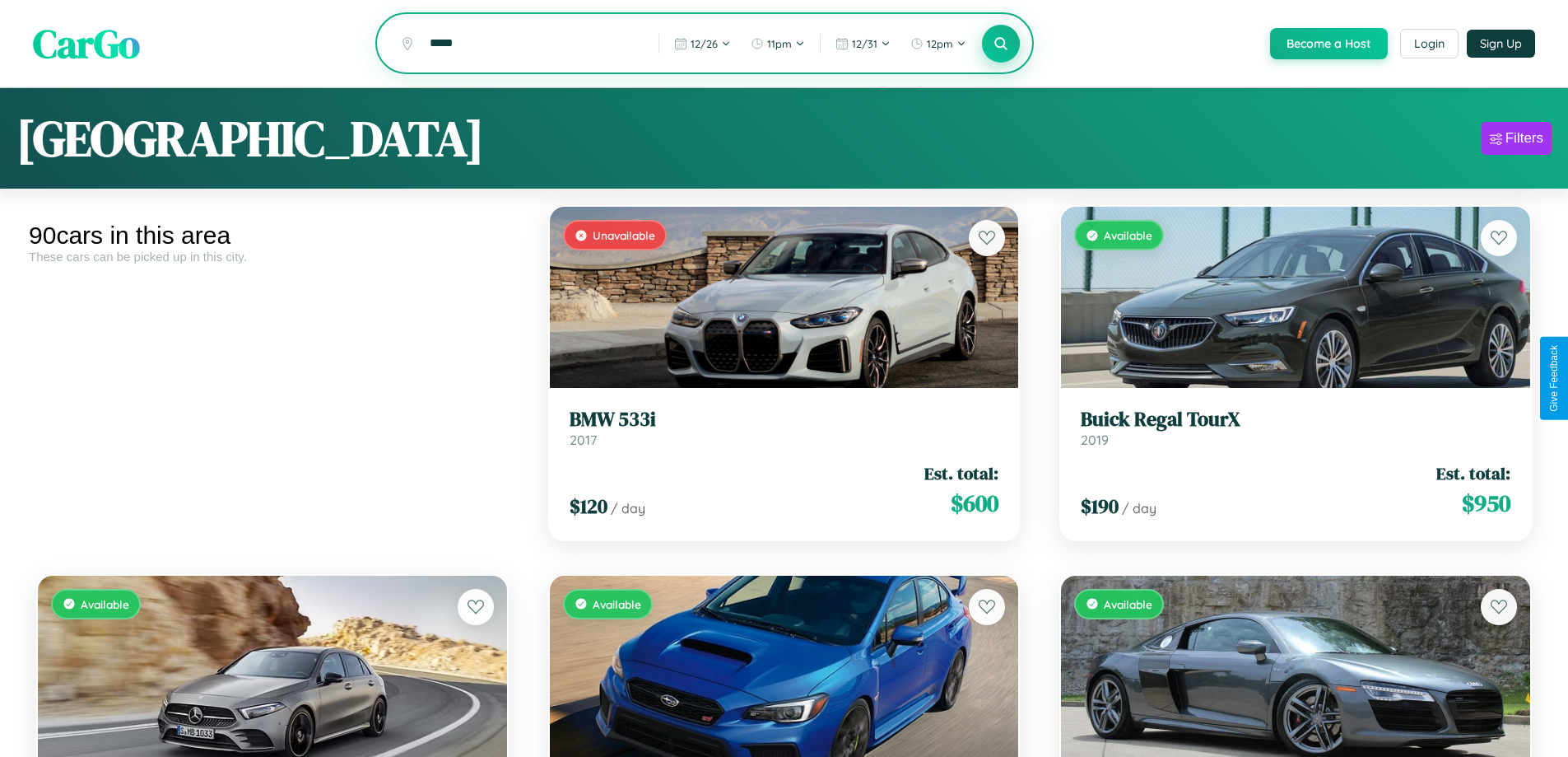
click at [1000, 44] on icon at bounding box center [1001, 43] width 15 height 15
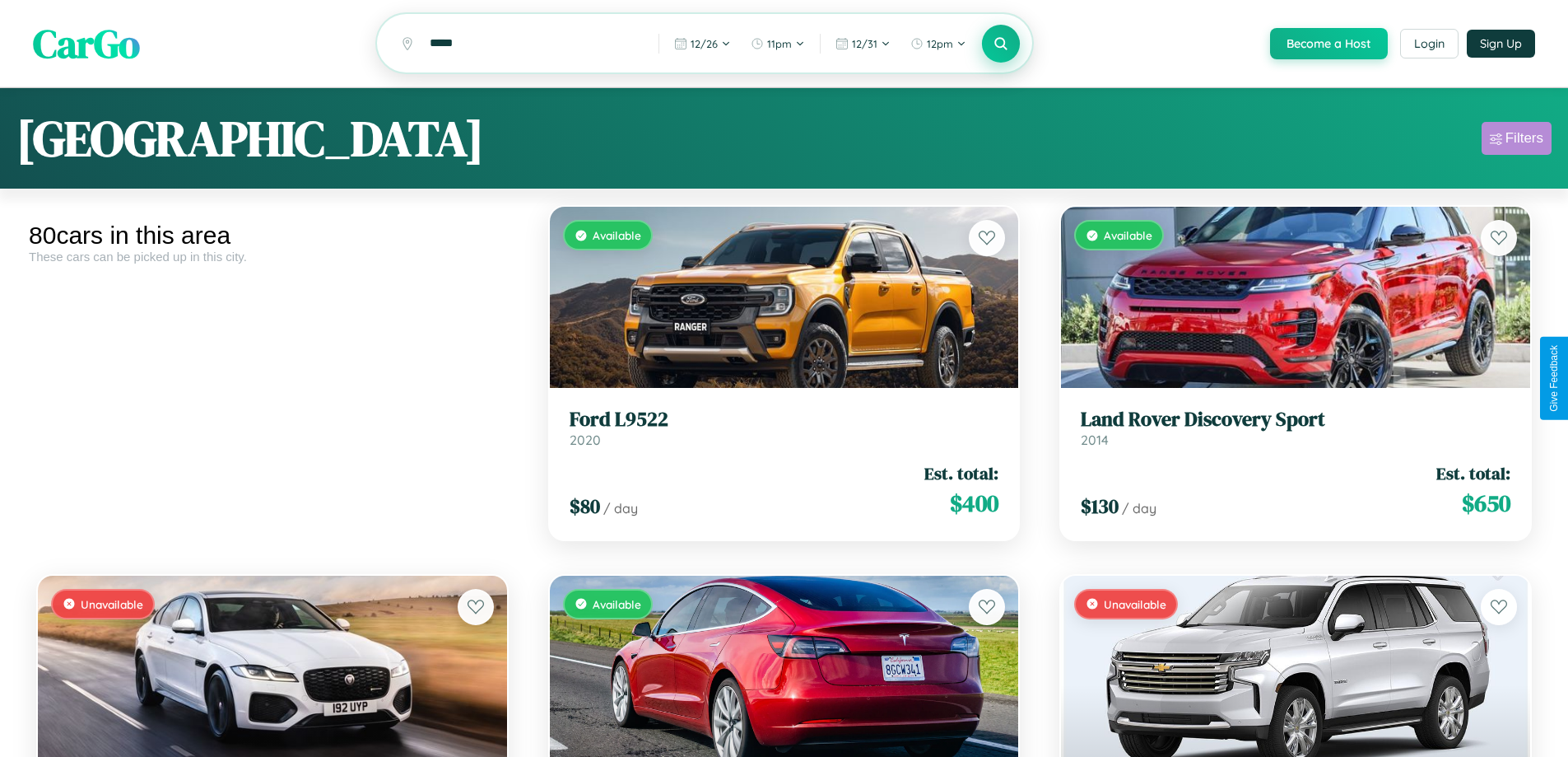
click at [1516, 141] on div "Filters" at bounding box center [1524, 138] width 37 height 16
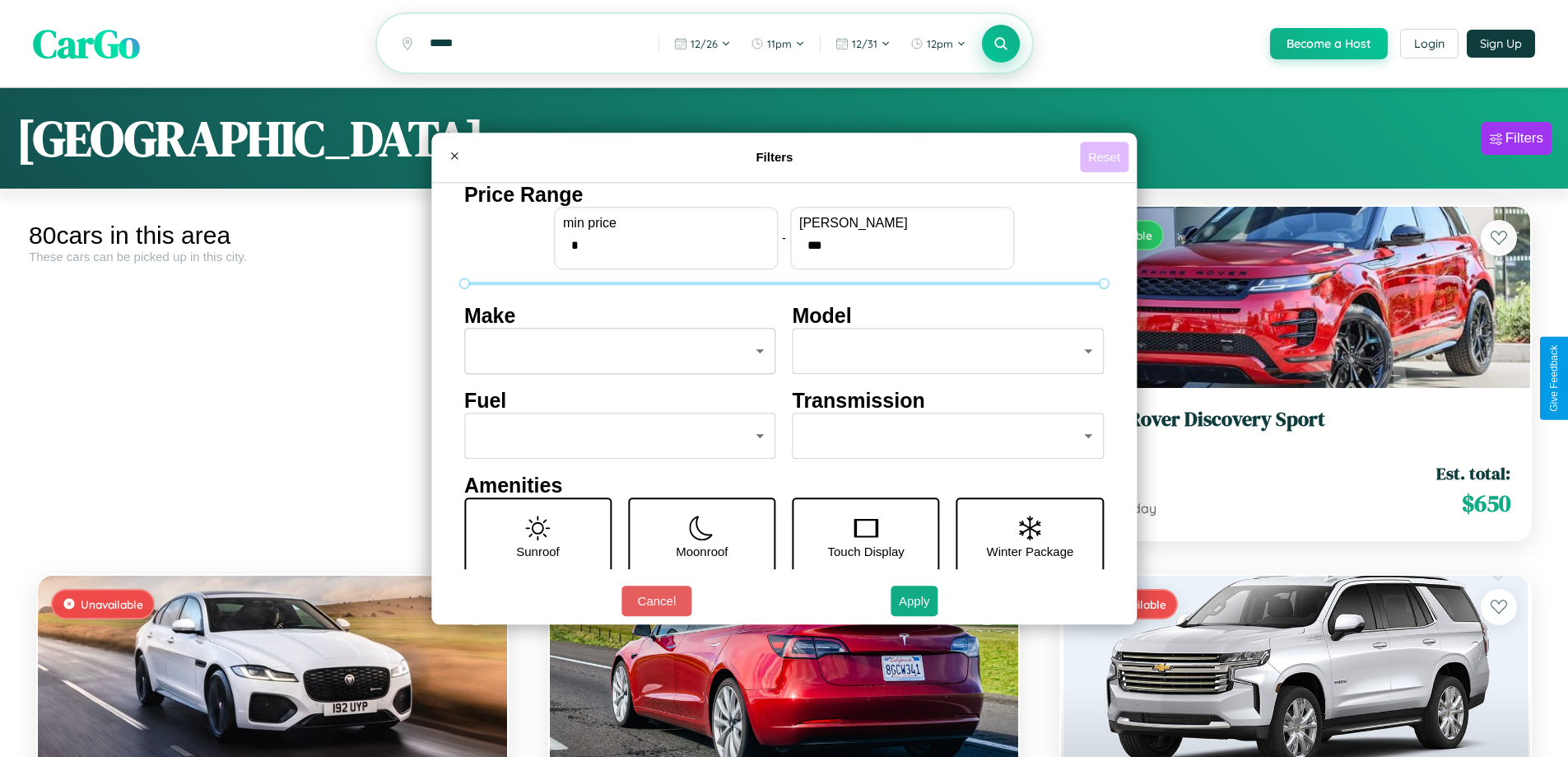
click at [1106, 156] on button "Reset" at bounding box center [1104, 157] width 49 height 31
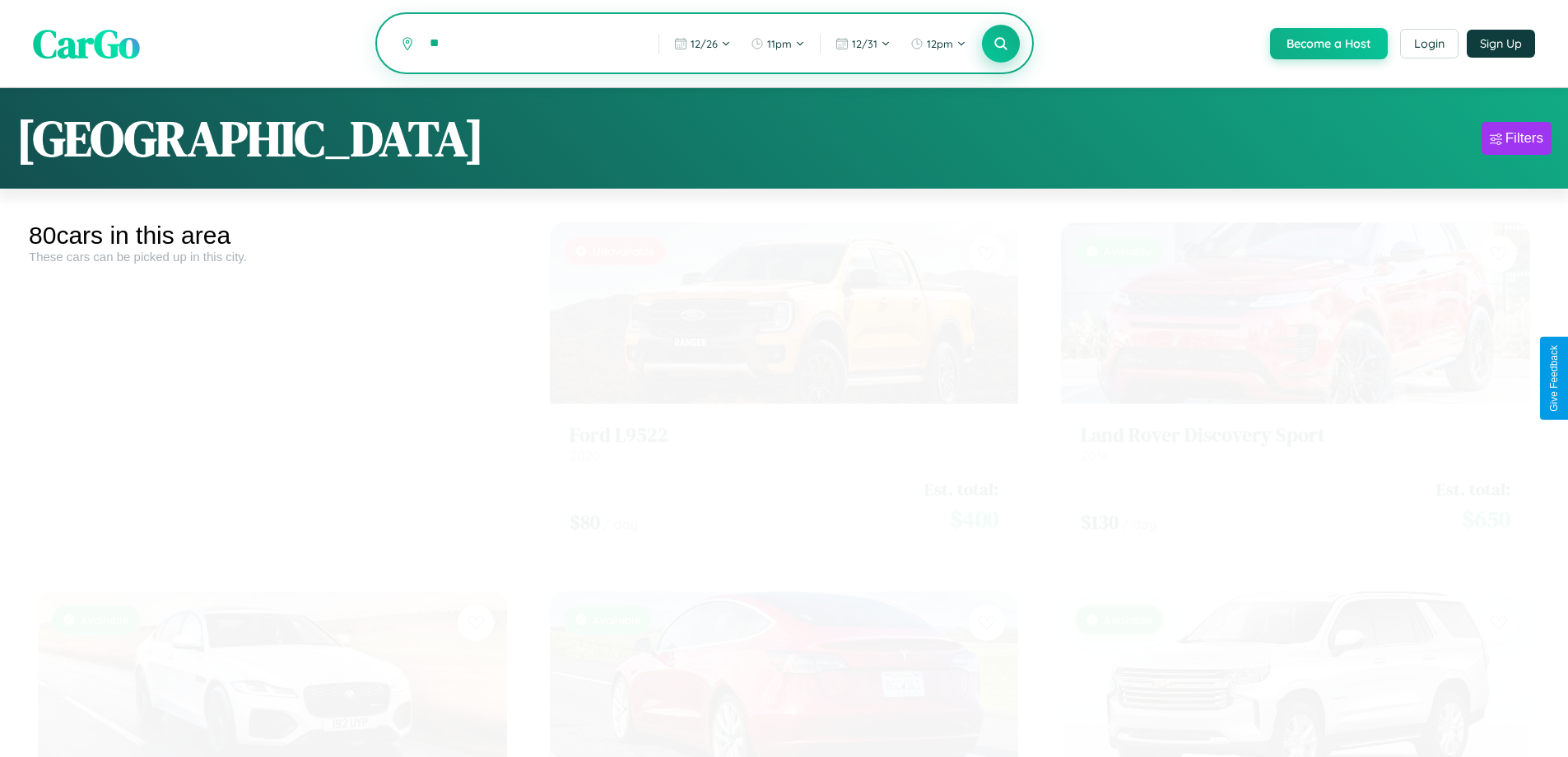
type input "*"
type input "******"
click at [1000, 44] on icon at bounding box center [1001, 43] width 15 height 15
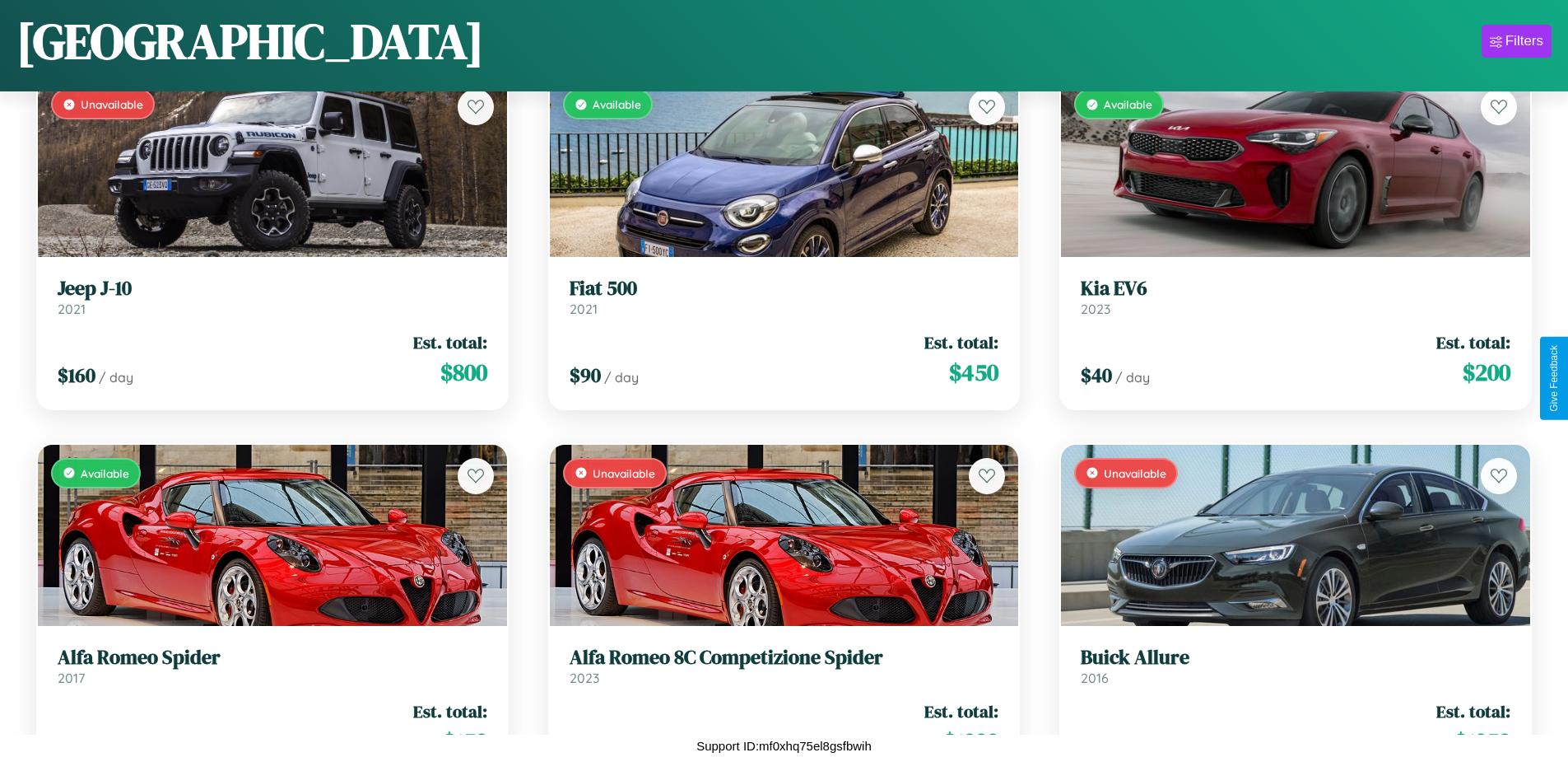
scroll to position [5393, 0]
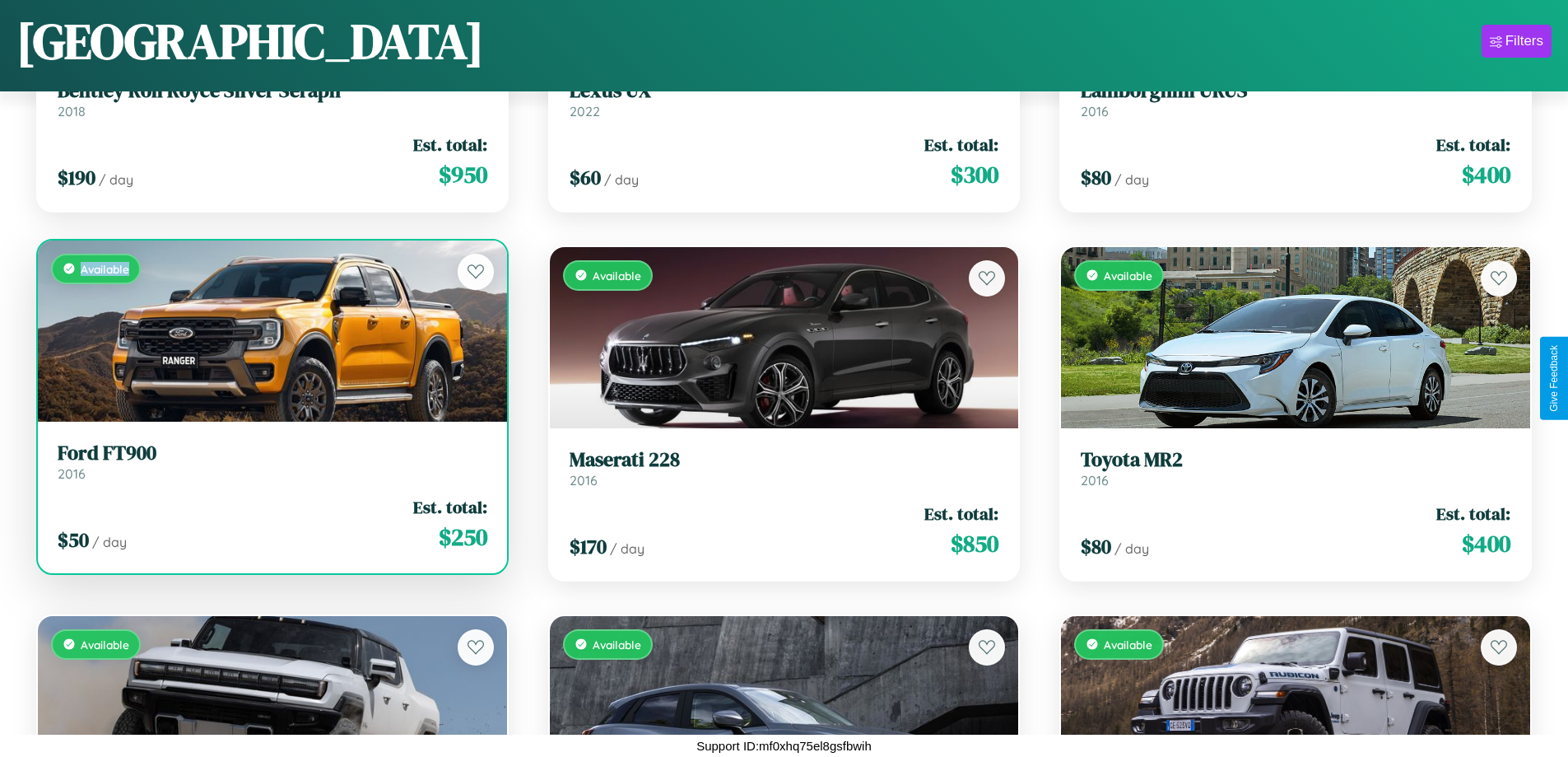
click at [270, 337] on div "Available" at bounding box center [272, 331] width 469 height 181
click at [270, 330] on div "Available" at bounding box center [272, 331] width 469 height 181
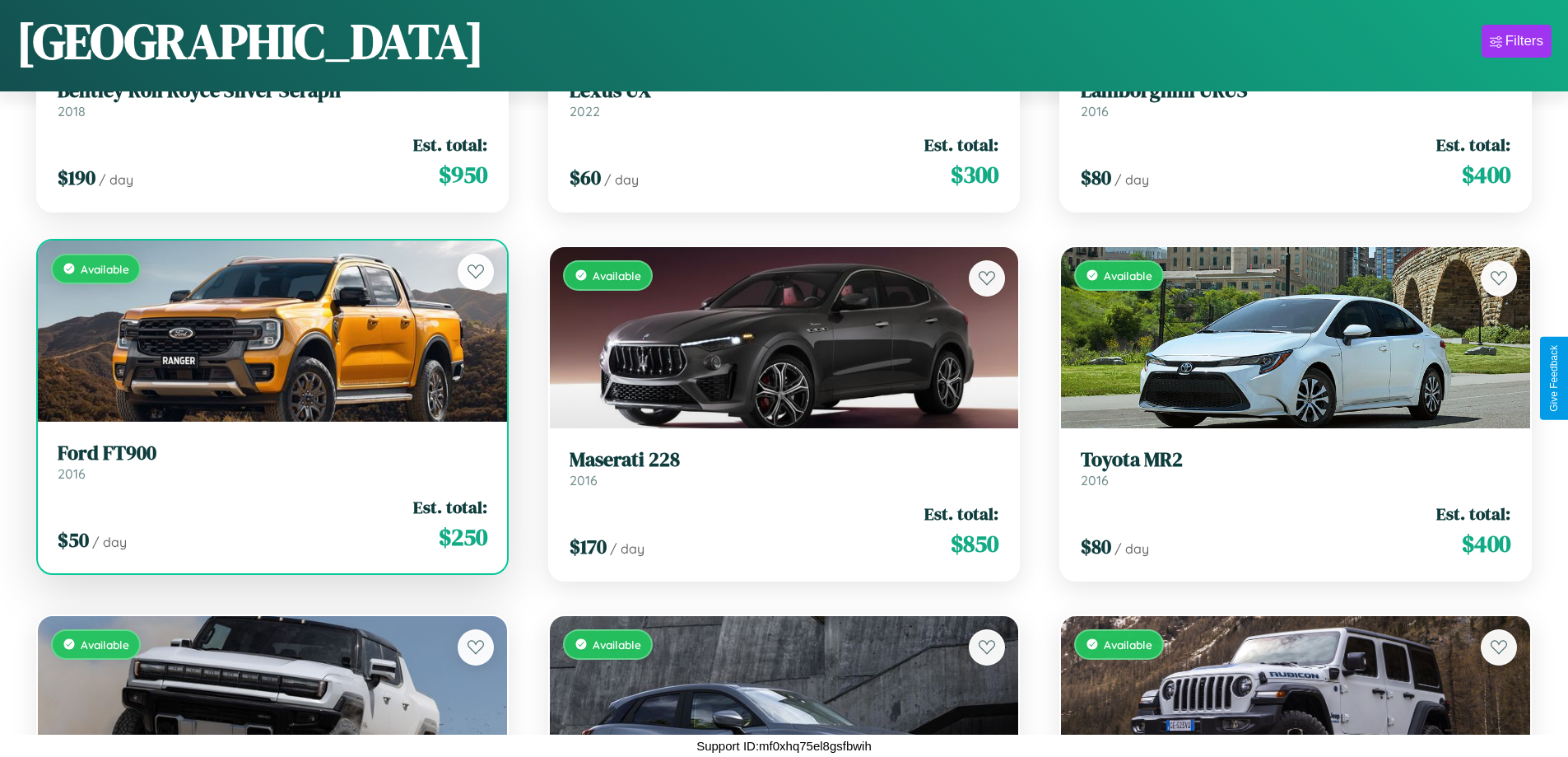
click at [270, 330] on div "Available" at bounding box center [272, 331] width 469 height 181
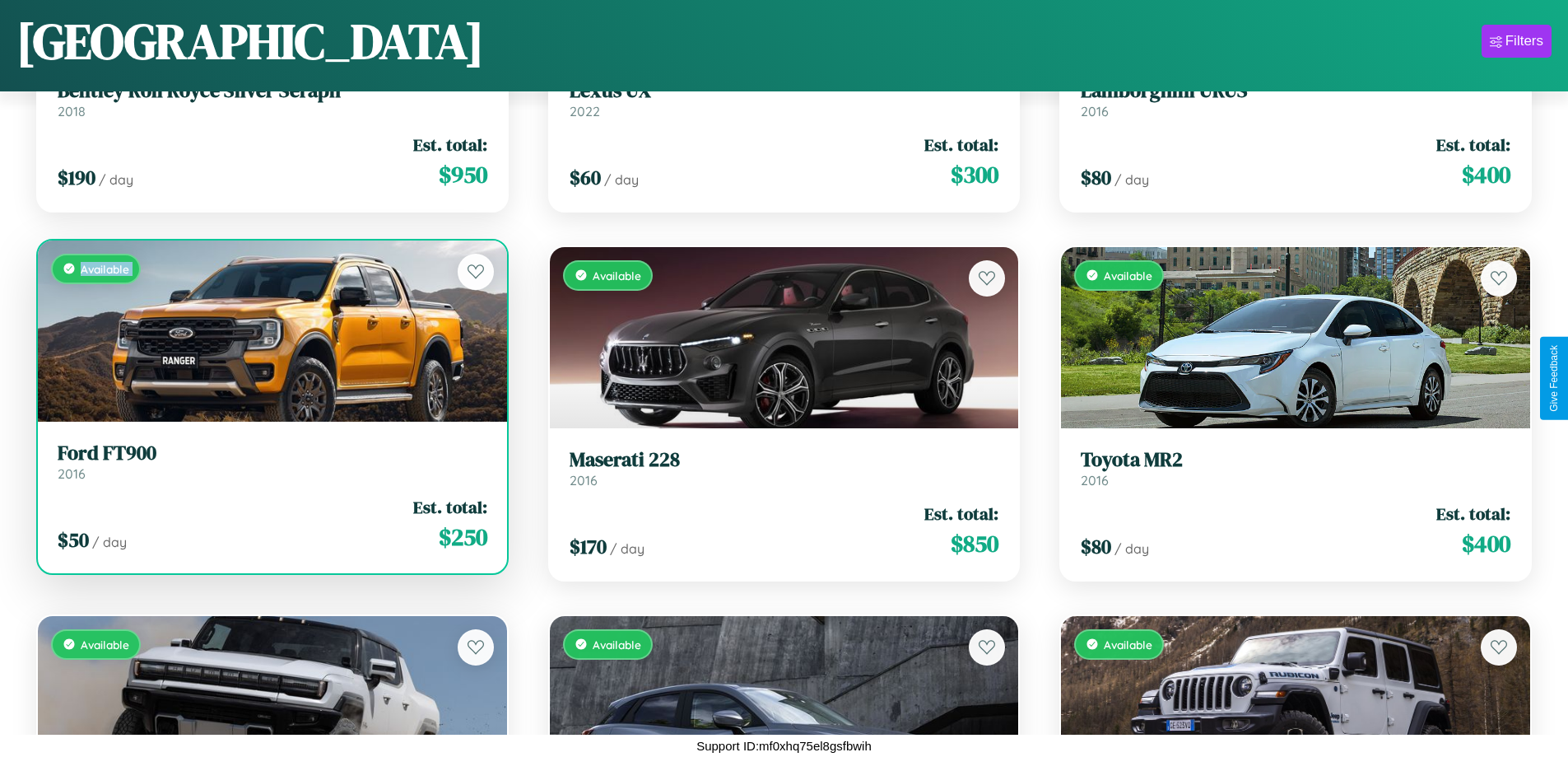
click at [270, 330] on div "Available" at bounding box center [272, 331] width 469 height 181
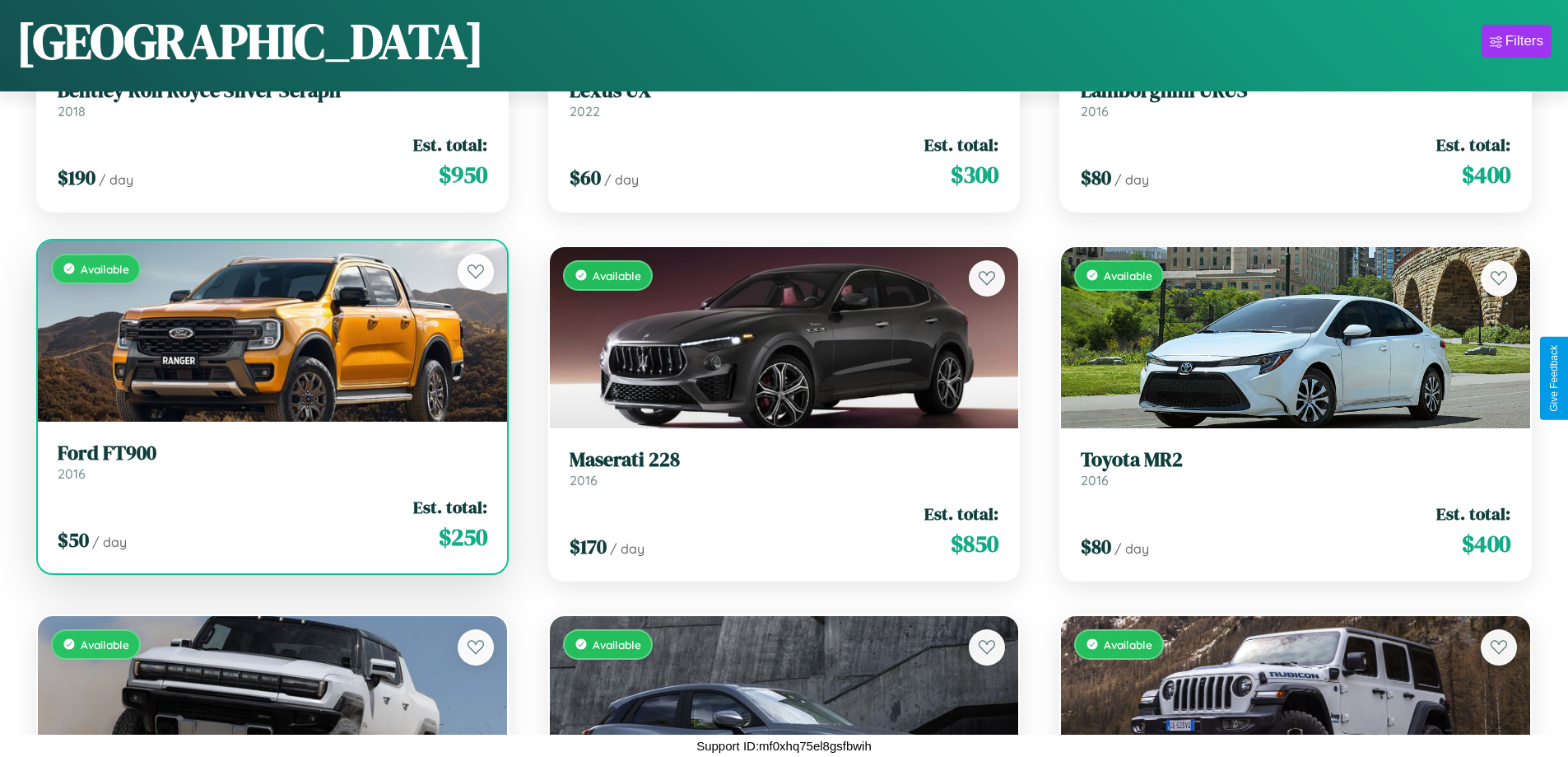
click at [270, 330] on div "Available" at bounding box center [272, 331] width 469 height 181
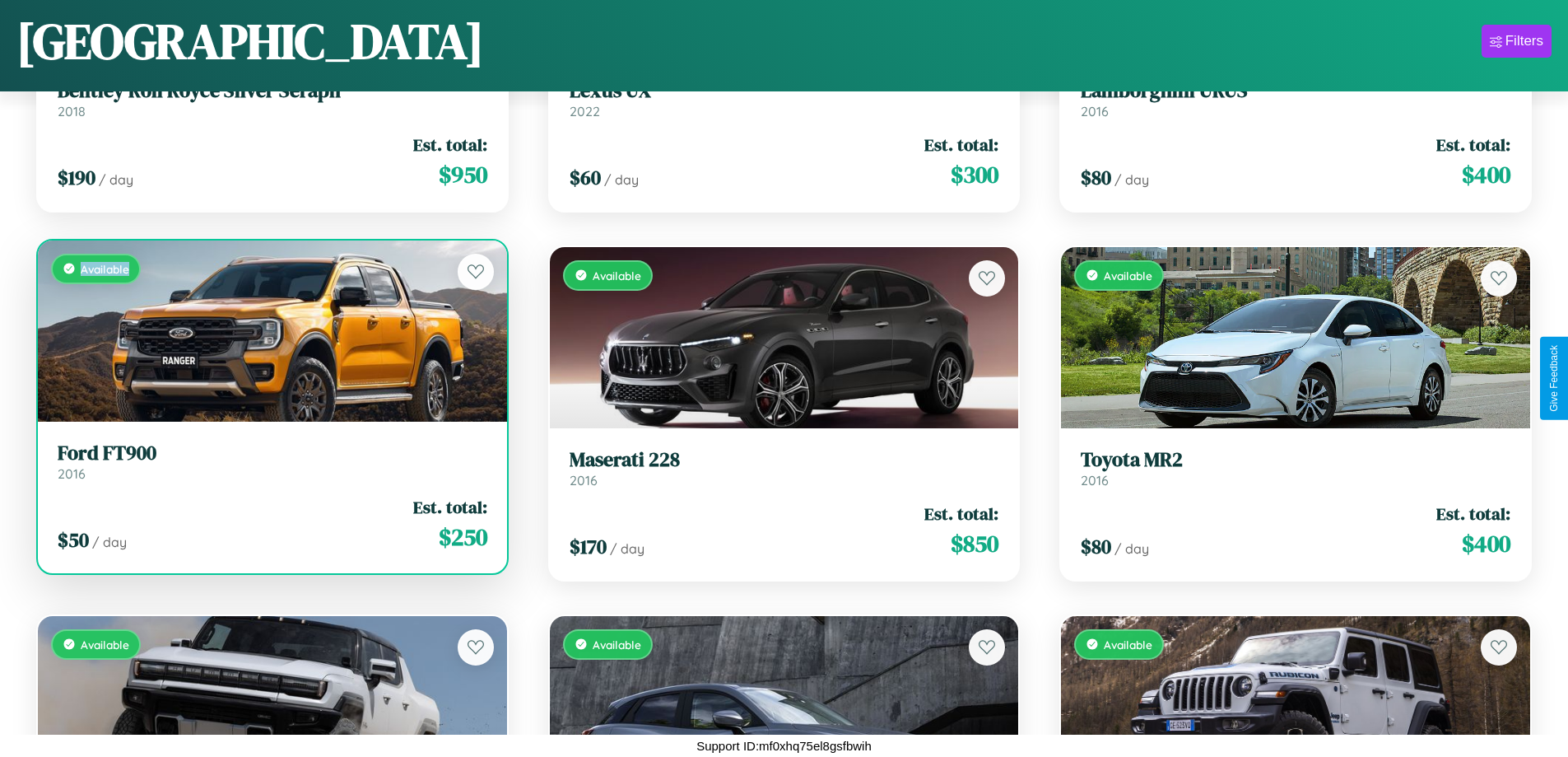
click at [270, 330] on div "Available" at bounding box center [272, 331] width 469 height 181
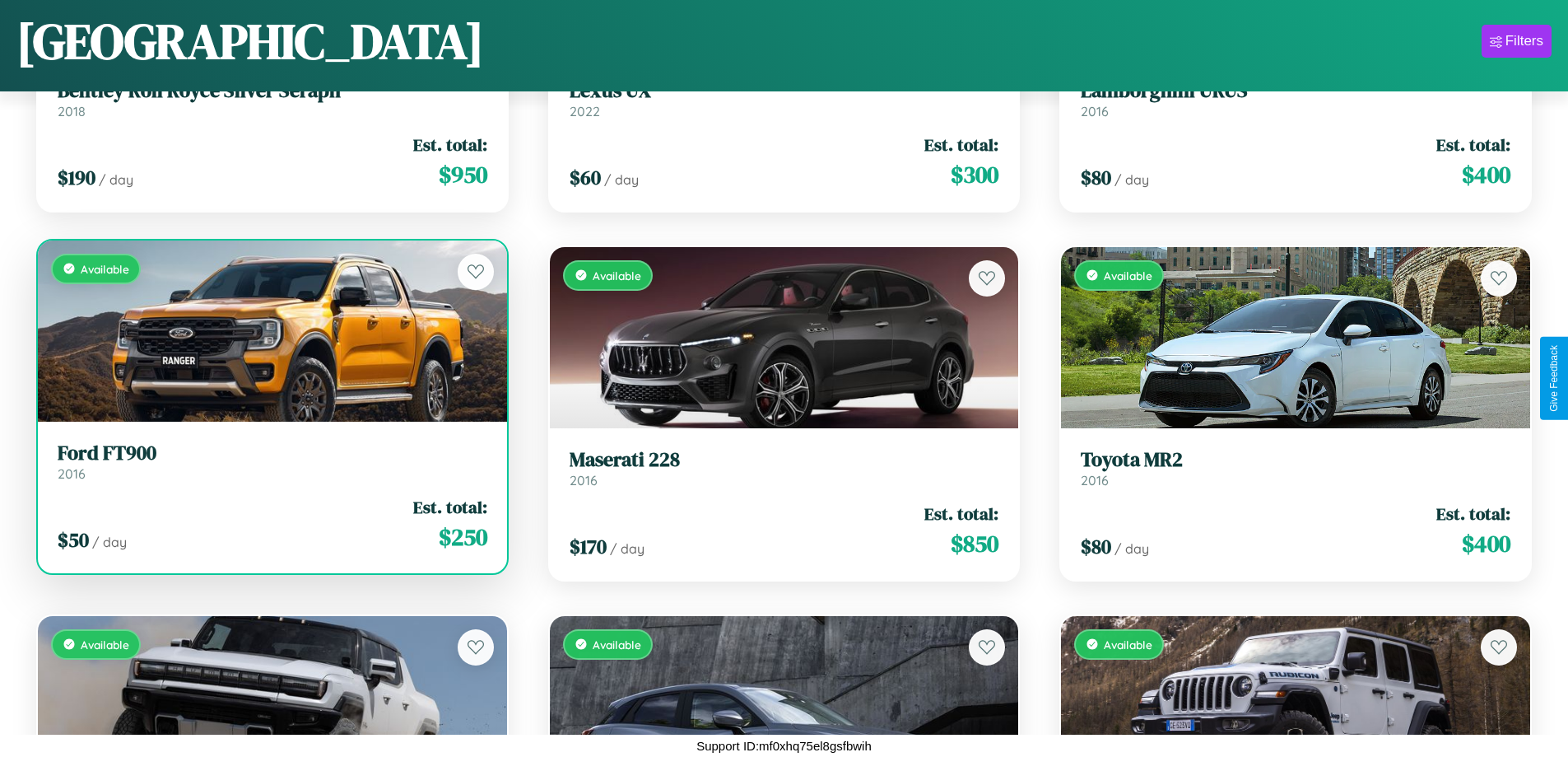
click at [270, 461] on h3 "Ford FT900" at bounding box center [273, 454] width 429 height 24
